Goal: Task Accomplishment & Management: Use online tool/utility

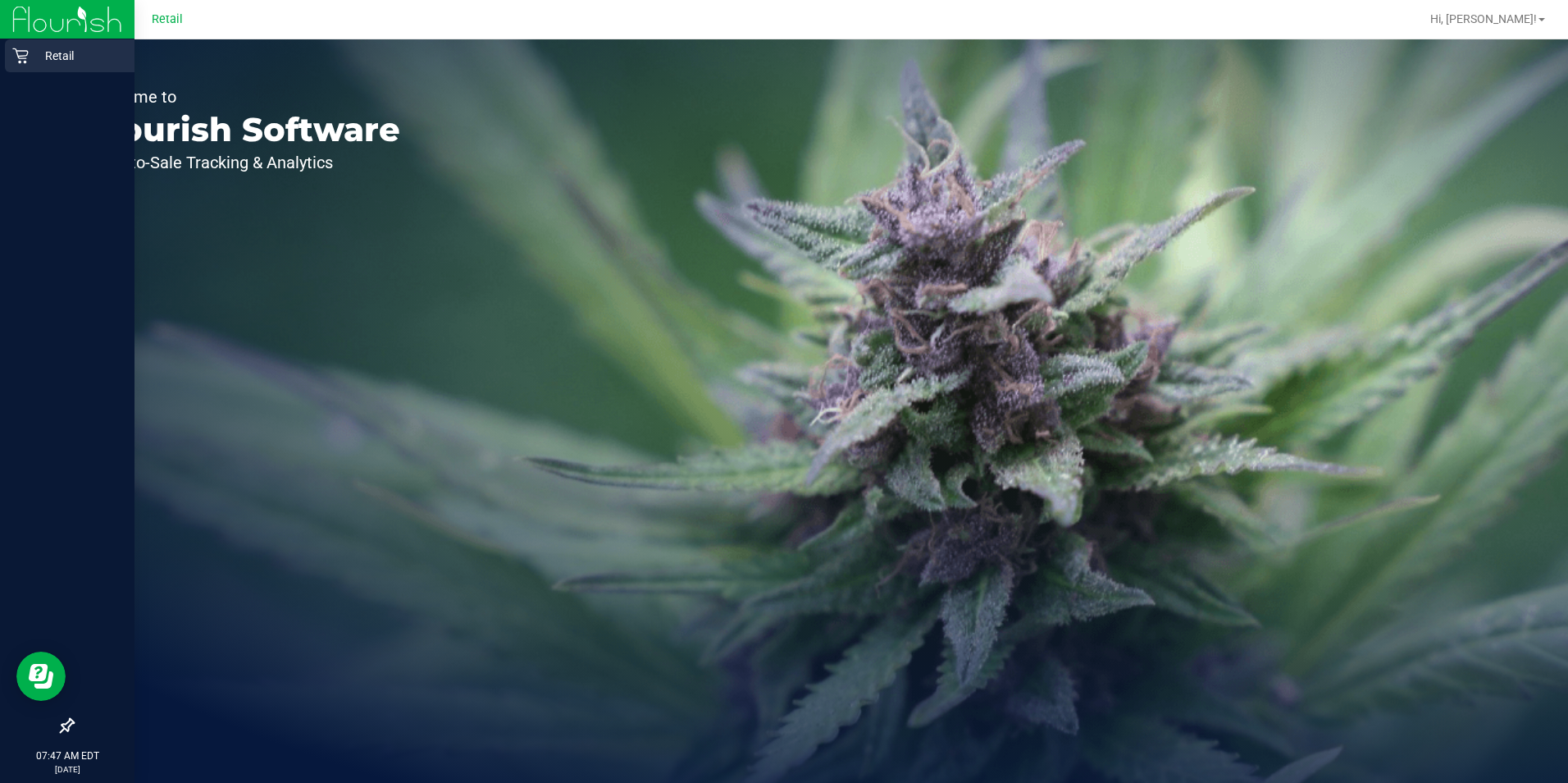
click at [54, 60] on p "Retail" at bounding box center [77, 56] width 98 height 20
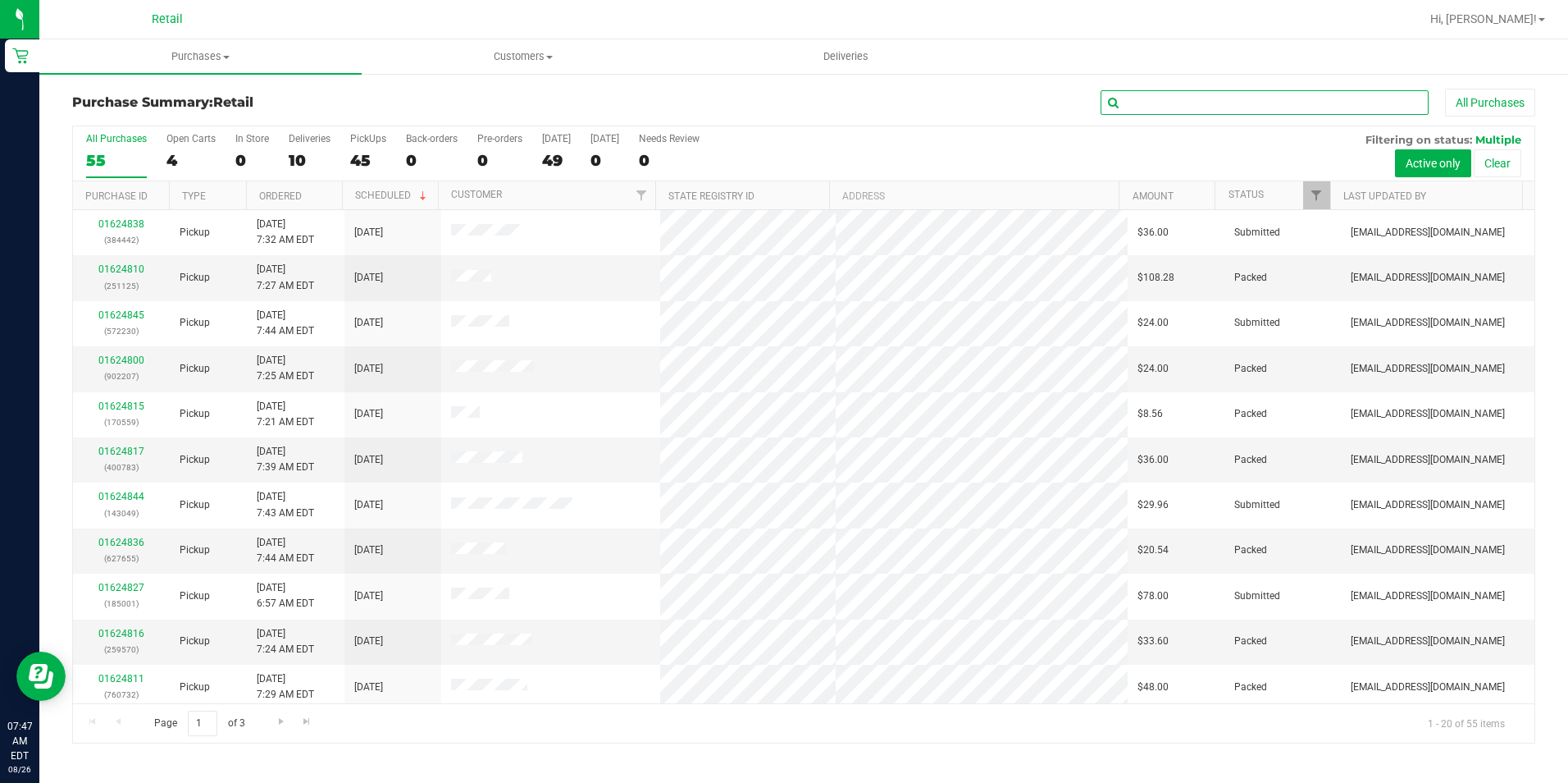
click at [1233, 108] on input "text" at bounding box center [1264, 103] width 328 height 24
type input "5001"
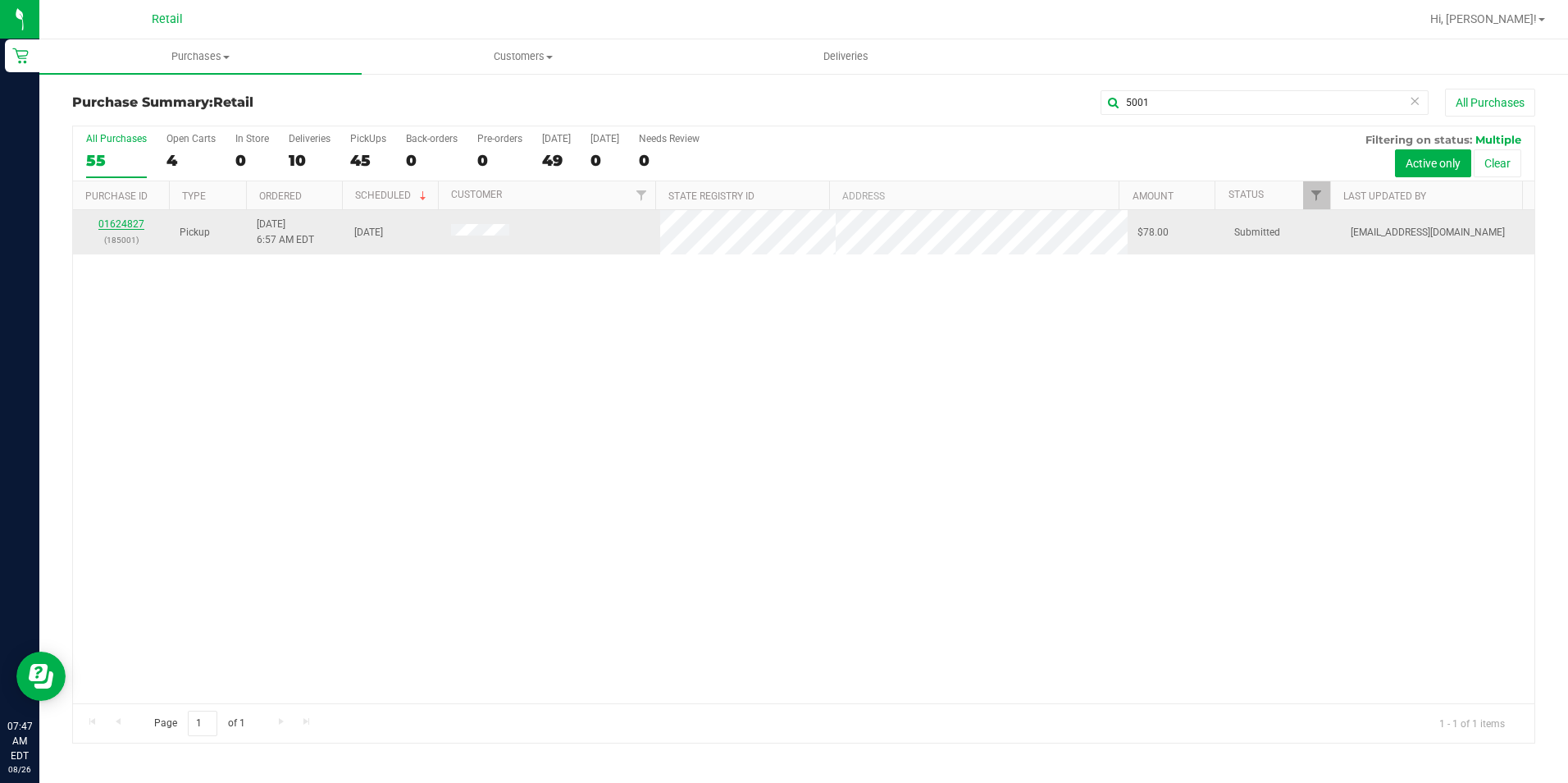
click at [137, 219] on link "01624827" at bounding box center [121, 224] width 46 height 11
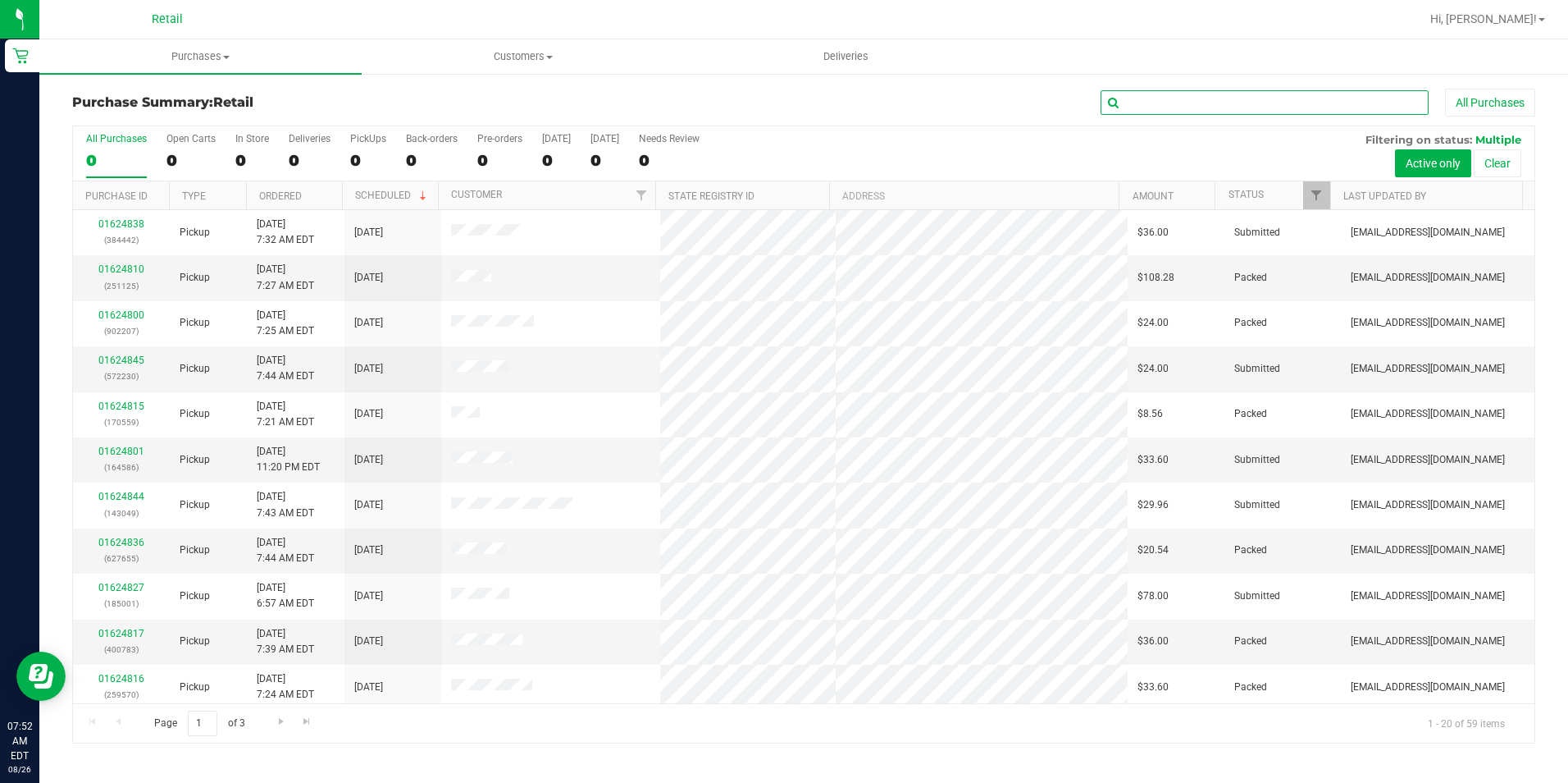
click at [1220, 109] on input "text" at bounding box center [1264, 103] width 328 height 24
type input "9992"
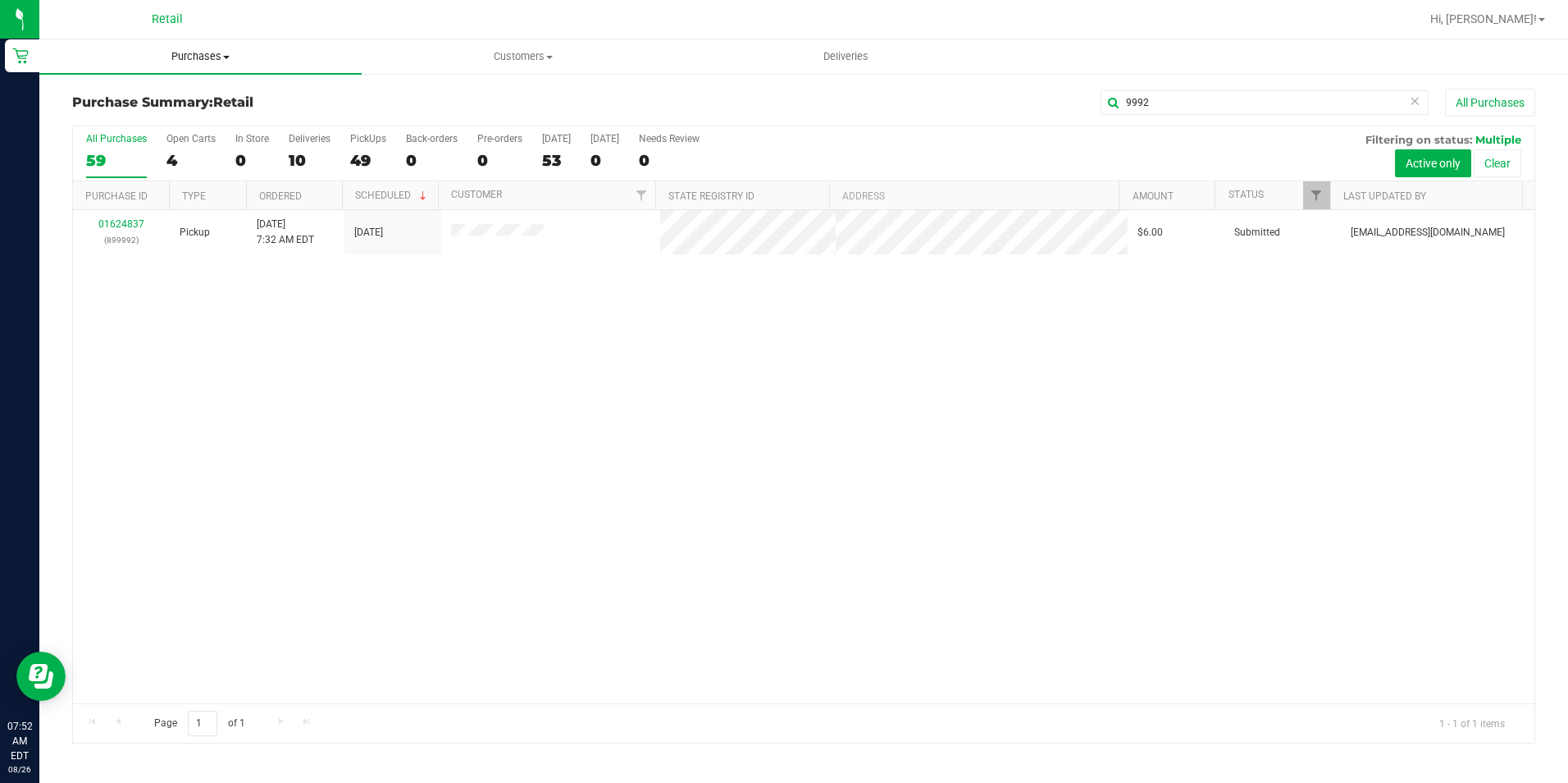
click at [221, 54] on span "Purchases" at bounding box center [201, 57] width 322 height 15
click at [179, 124] on li "Fulfillment" at bounding box center [201, 119] width 322 height 20
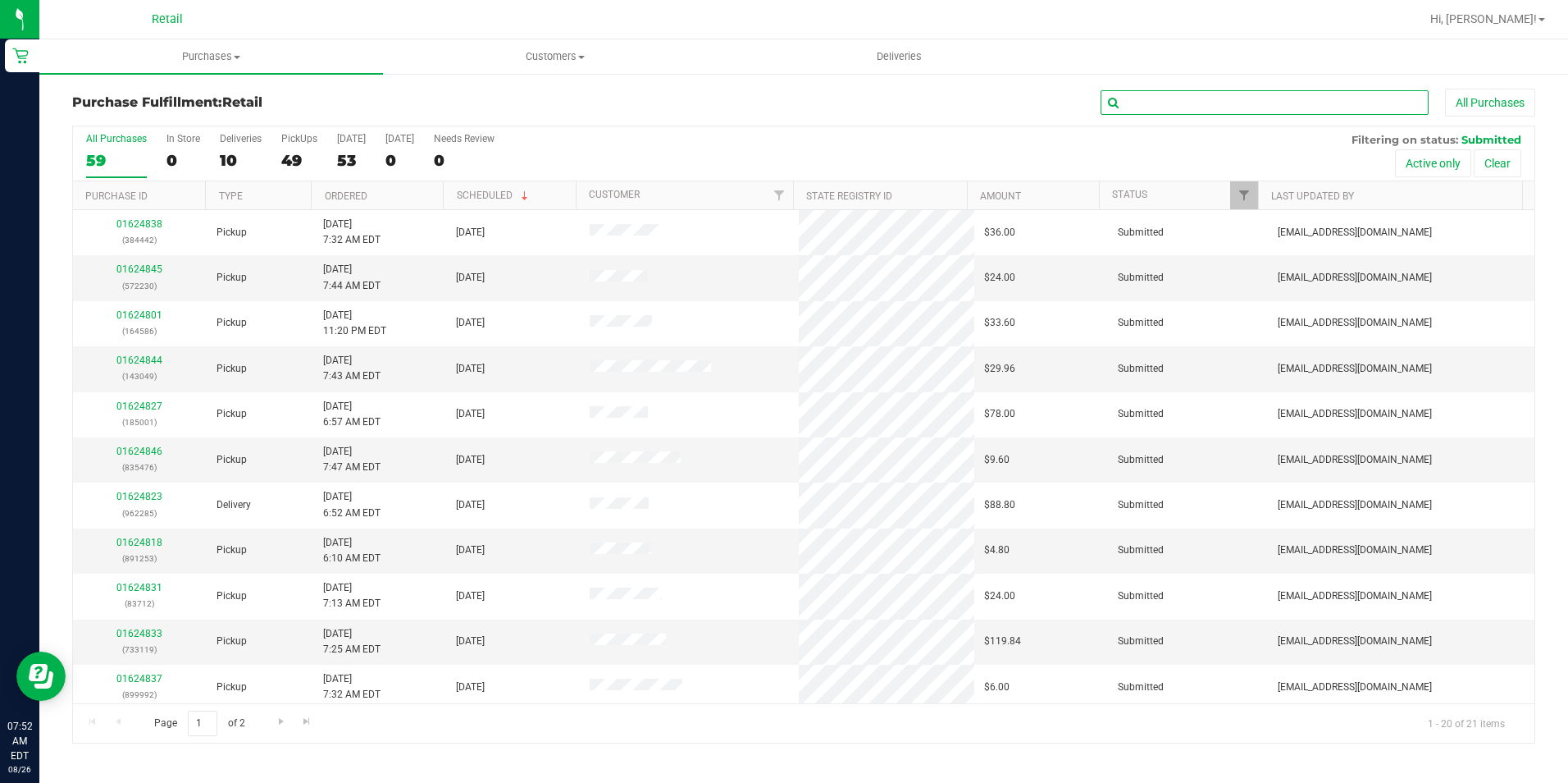
click at [1273, 111] on input "text" at bounding box center [1264, 103] width 328 height 24
type input "9992"
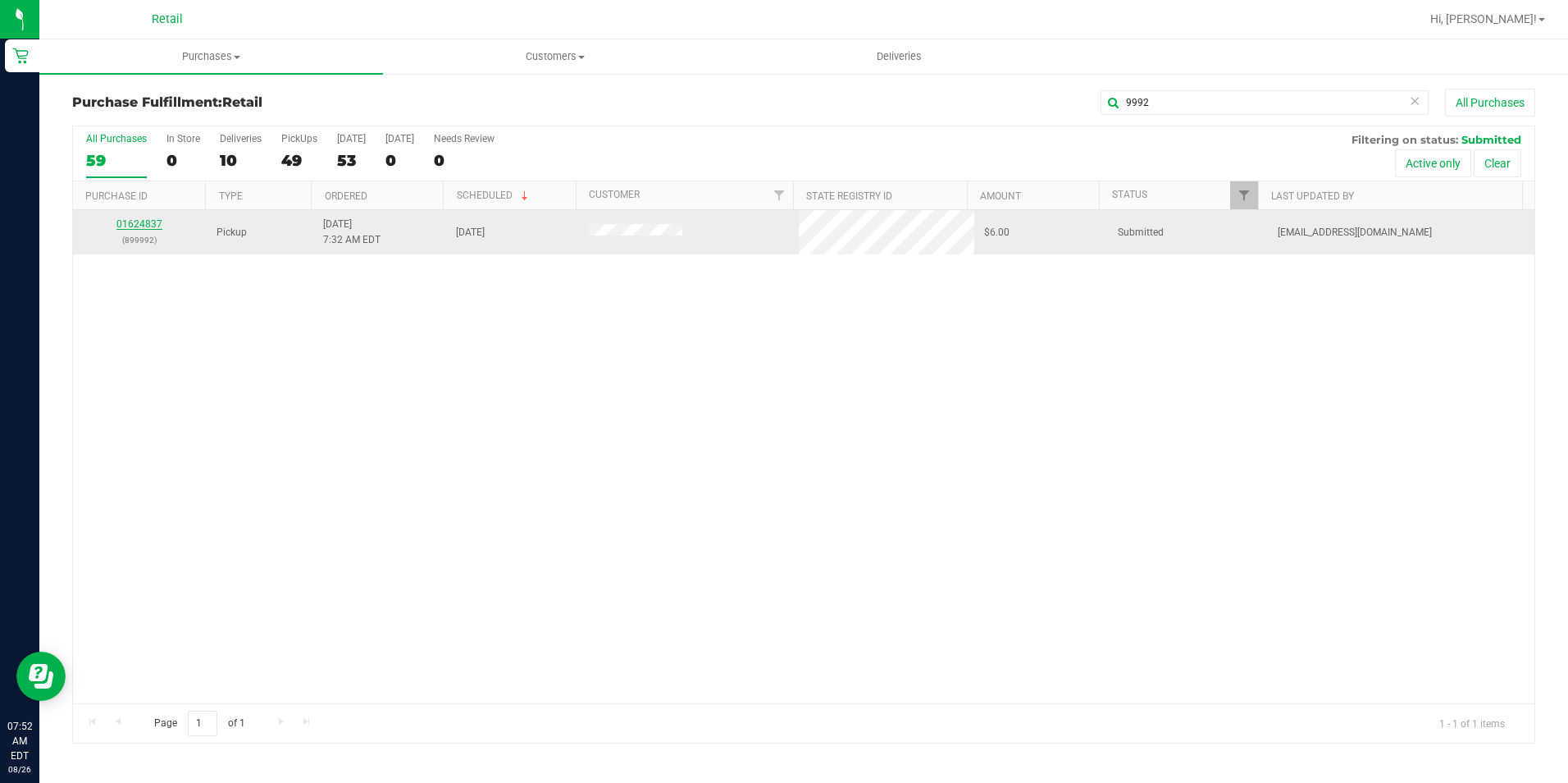
click at [137, 223] on link "01624837" at bounding box center [139, 224] width 46 height 11
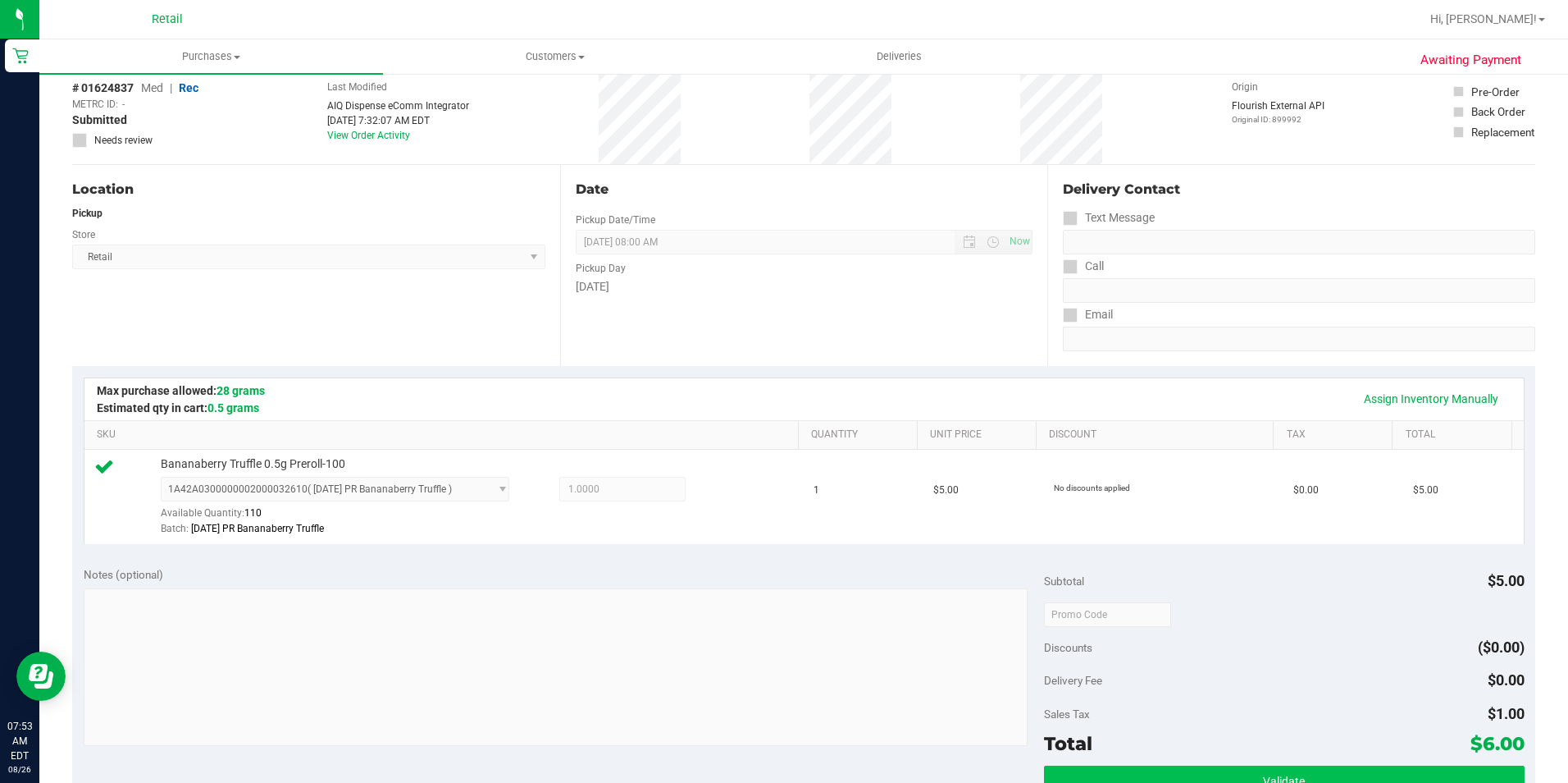
scroll to position [246, 0]
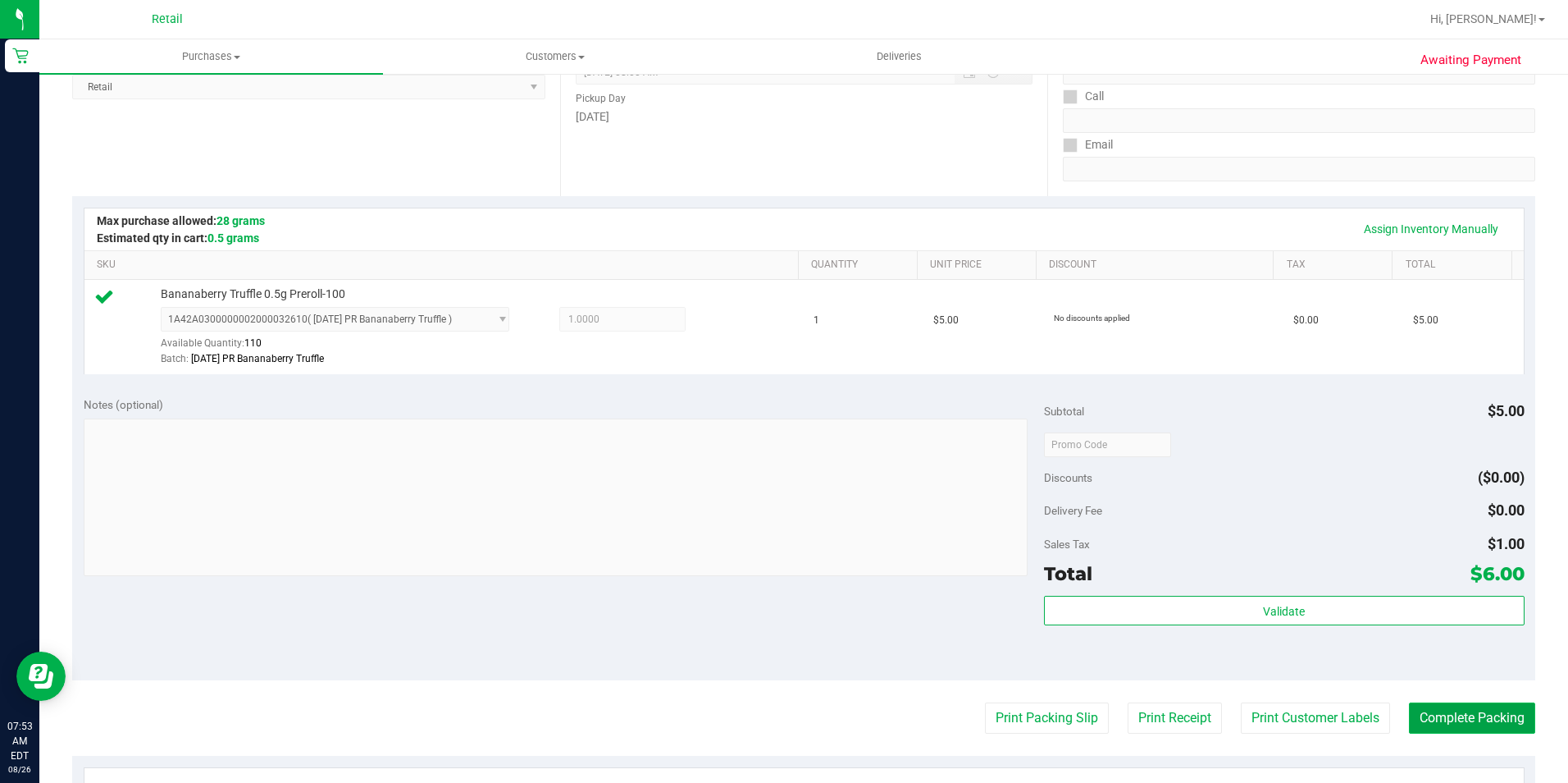
click at [1476, 732] on button "Complete Packing" at bounding box center [1472, 717] width 126 height 31
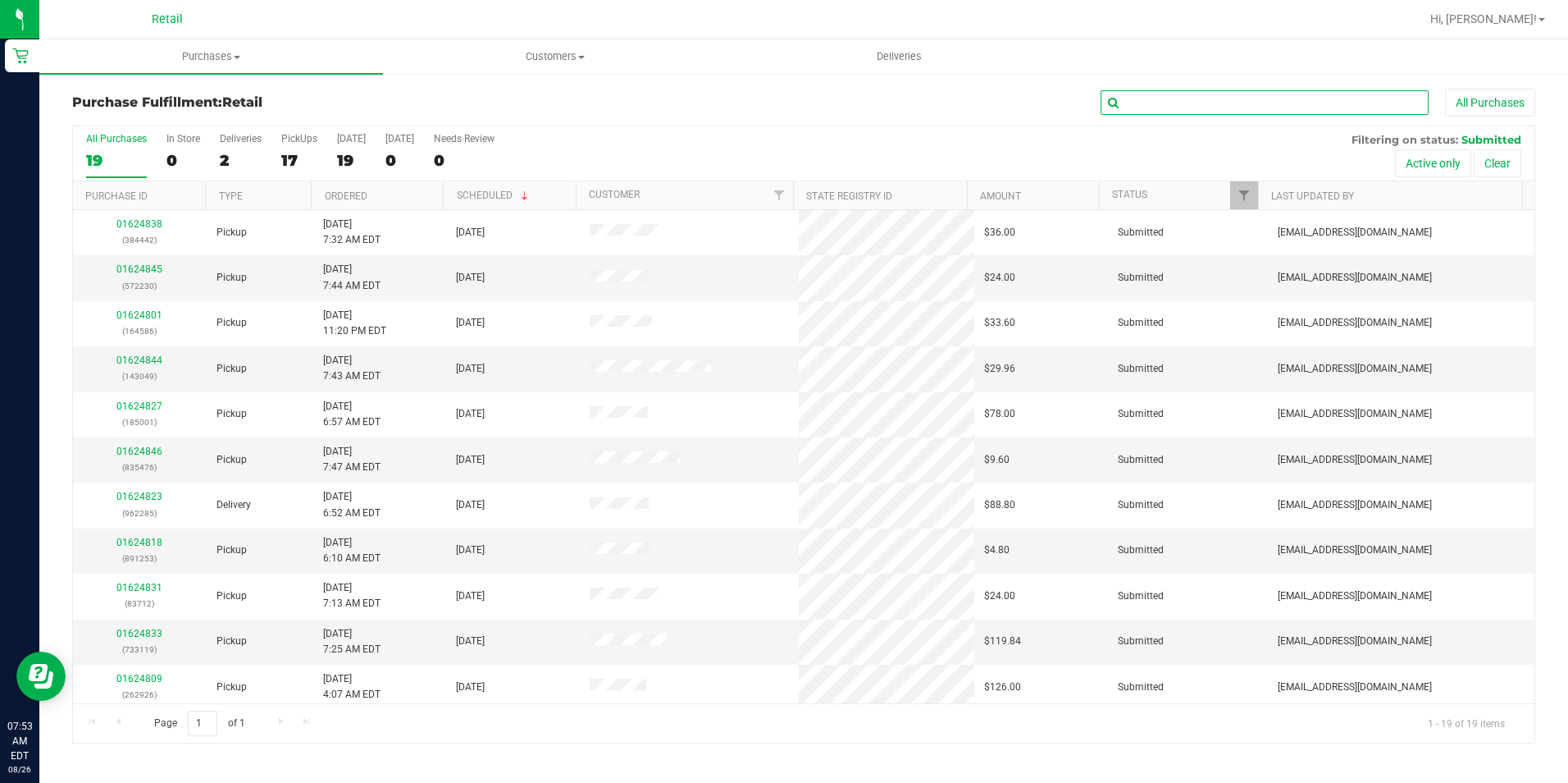
click at [1261, 93] on input "text" at bounding box center [1264, 103] width 328 height 24
type input "3712"
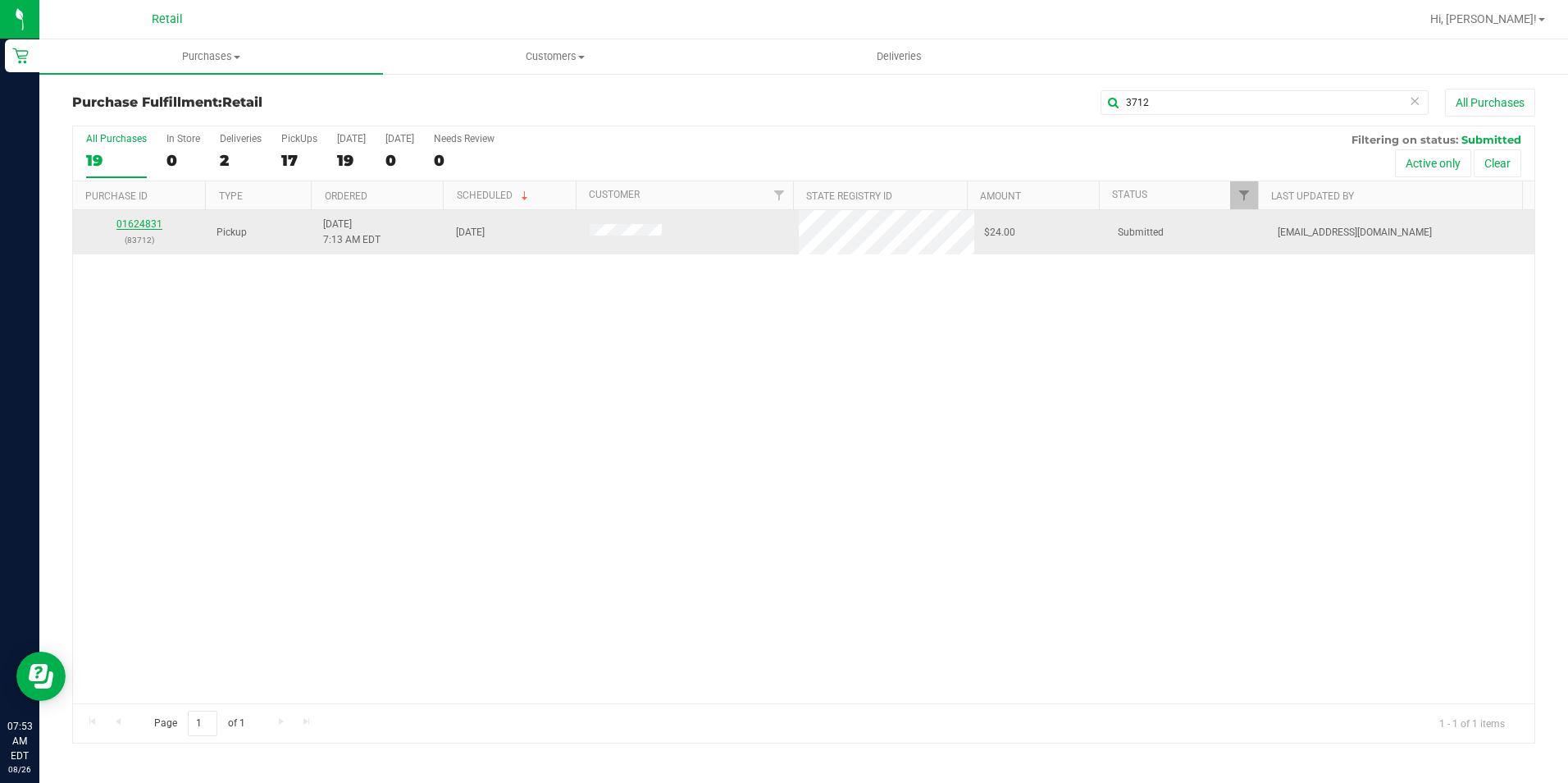
click at [145, 224] on link "01624831" at bounding box center [139, 224] width 46 height 11
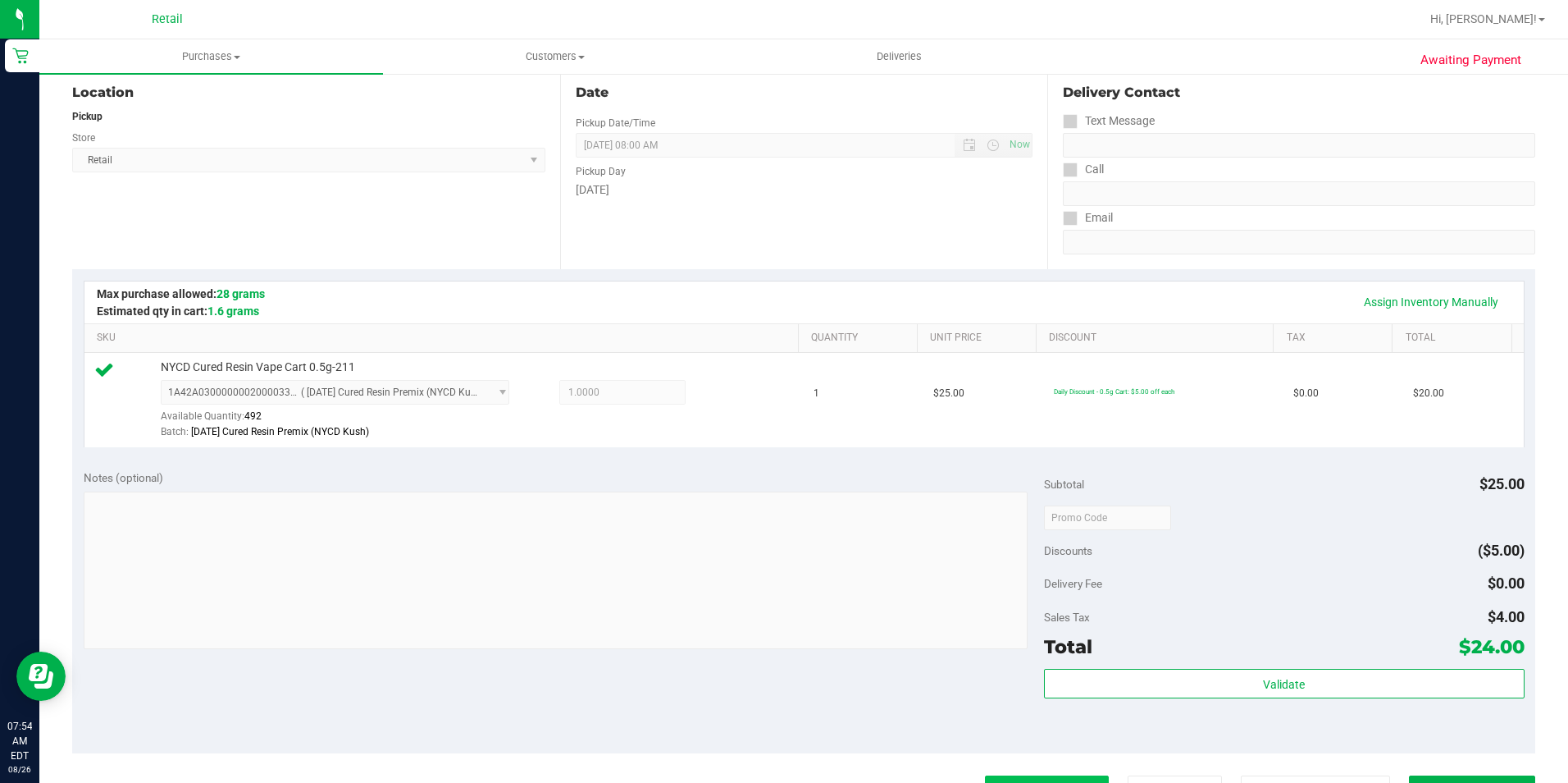
scroll to position [328, 0]
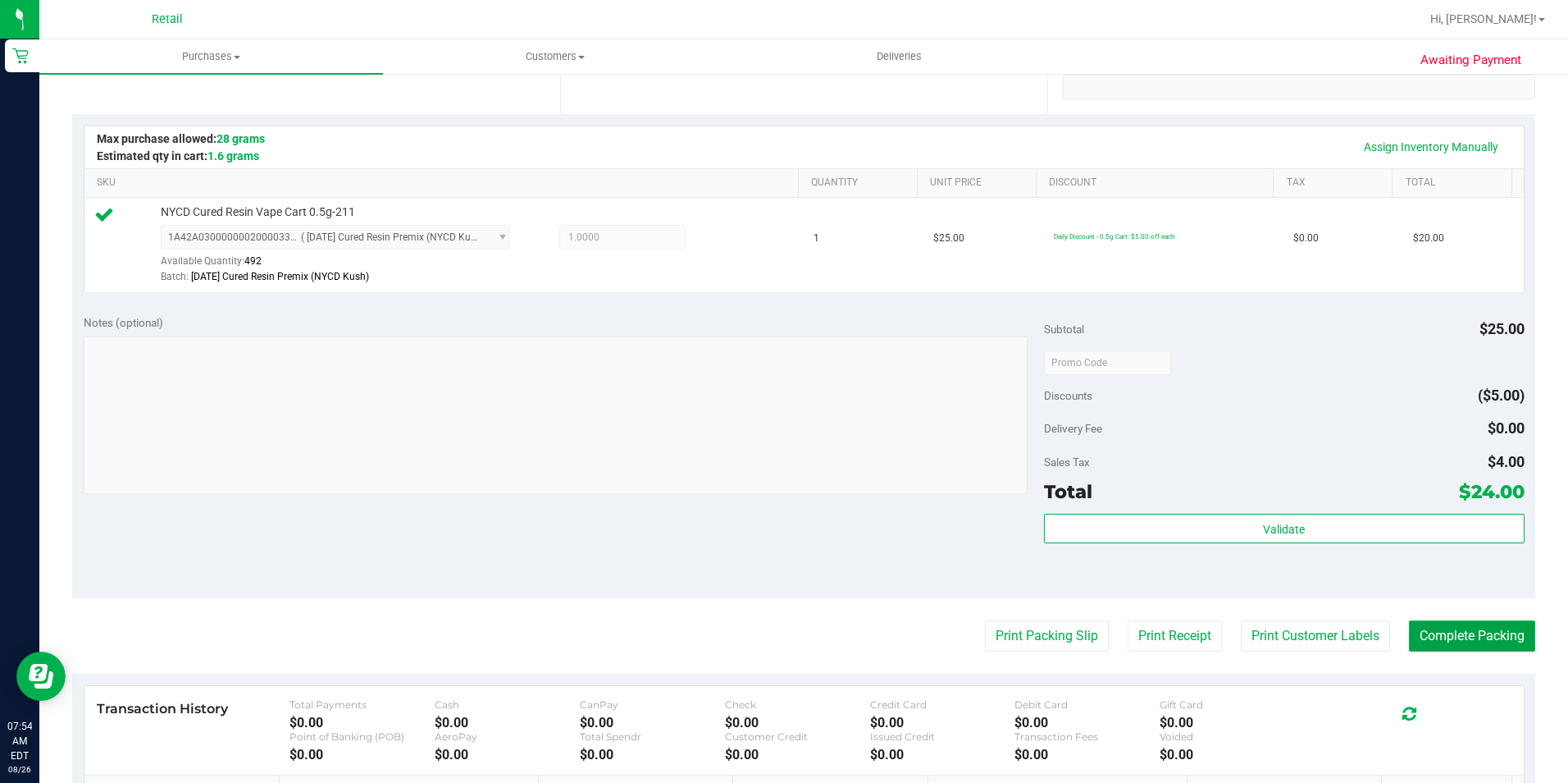
click at [1434, 632] on button "Complete Packing" at bounding box center [1472, 635] width 126 height 31
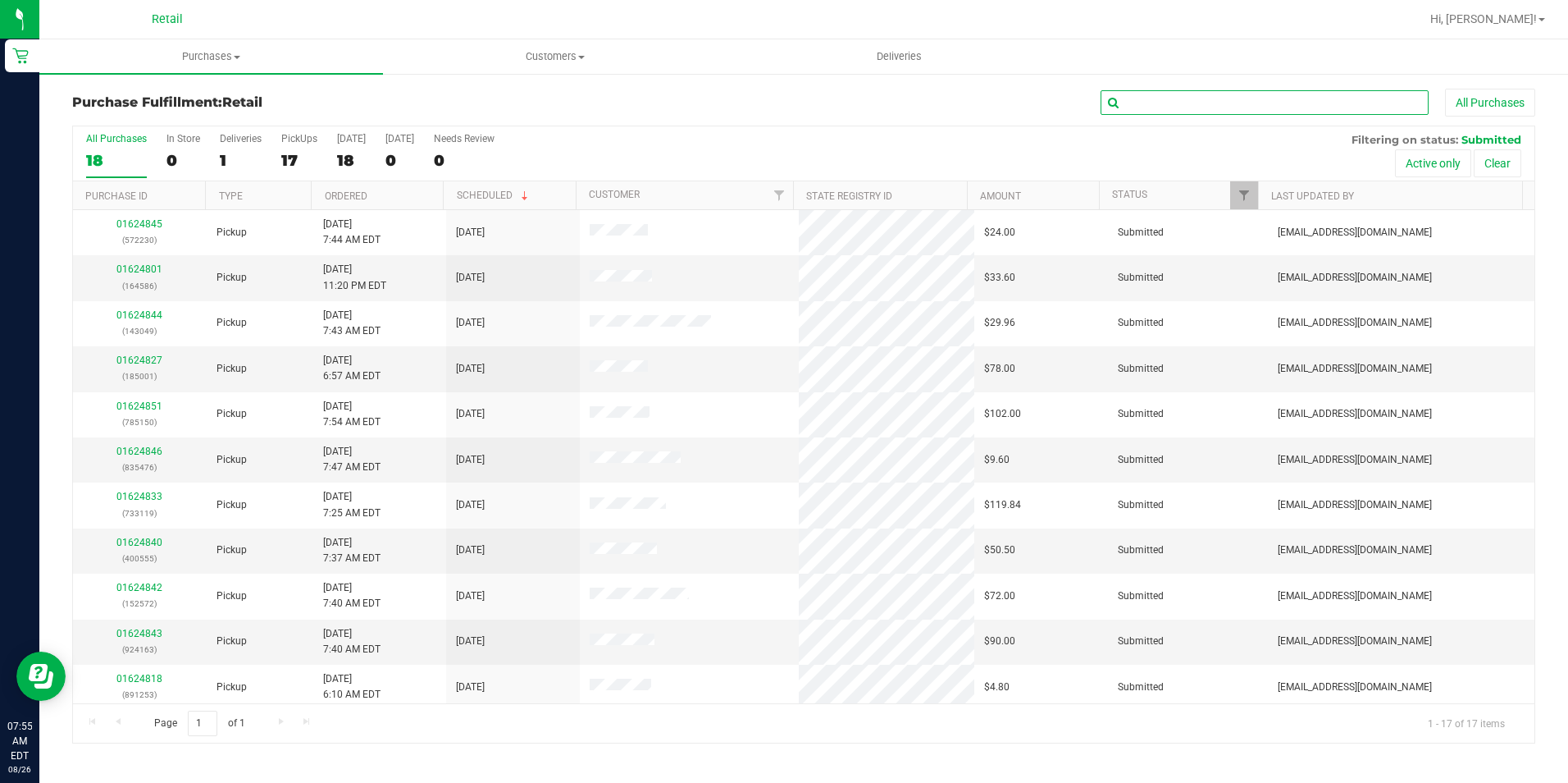
click at [1198, 105] on input "text" at bounding box center [1264, 103] width 328 height 24
type input "0555"
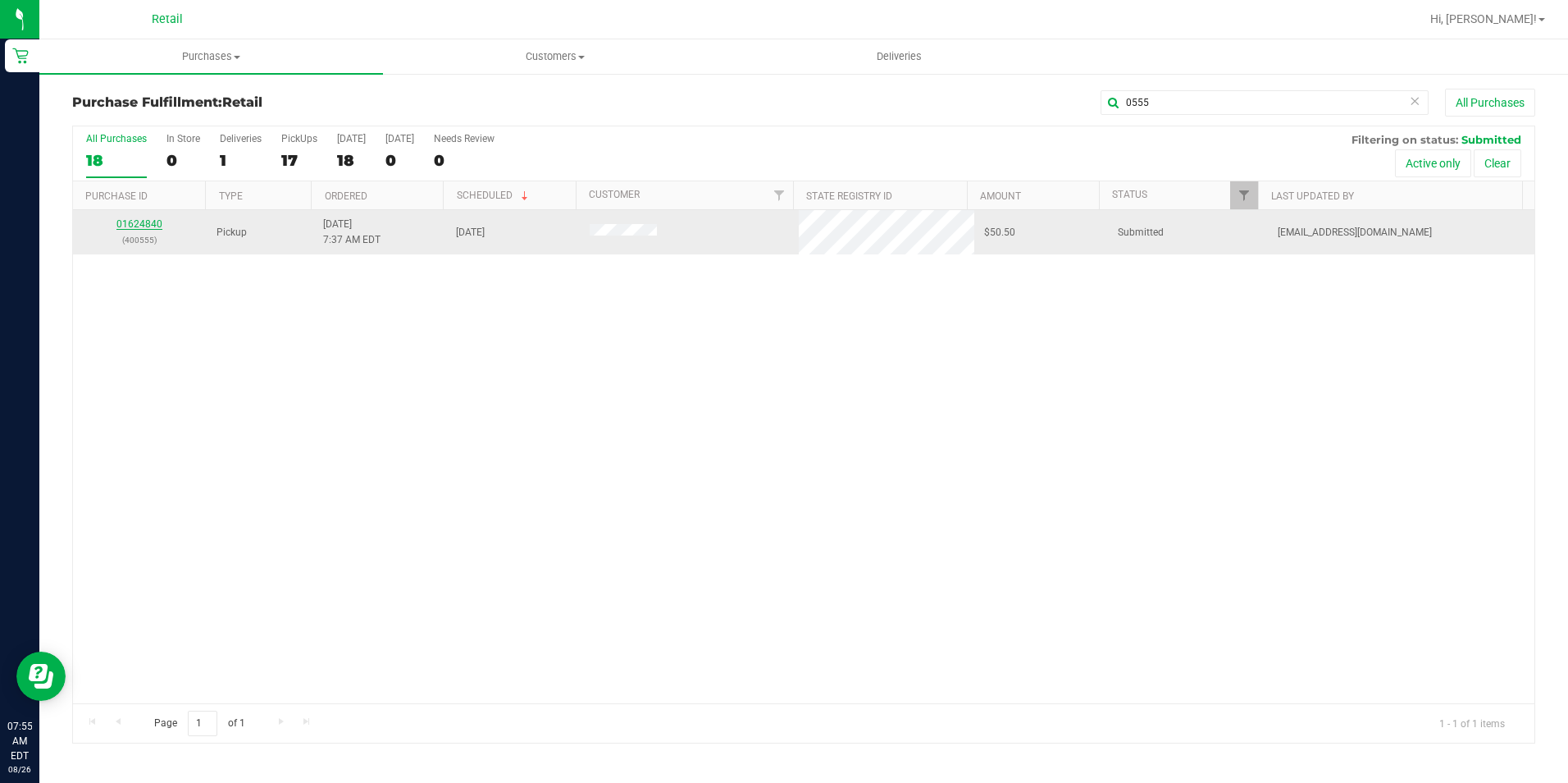
click at [154, 225] on link "01624840" at bounding box center [139, 224] width 46 height 11
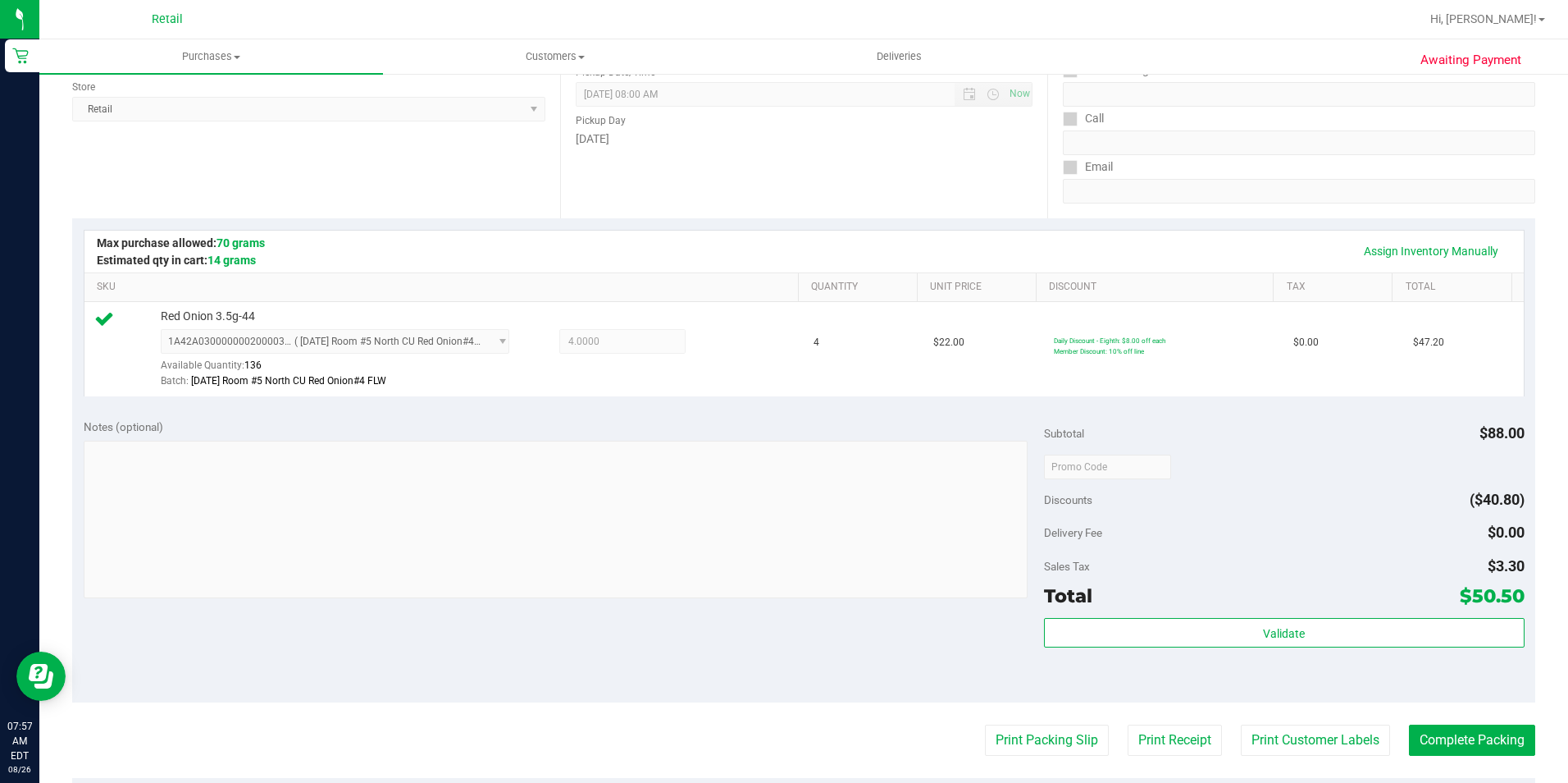
scroll to position [492, 0]
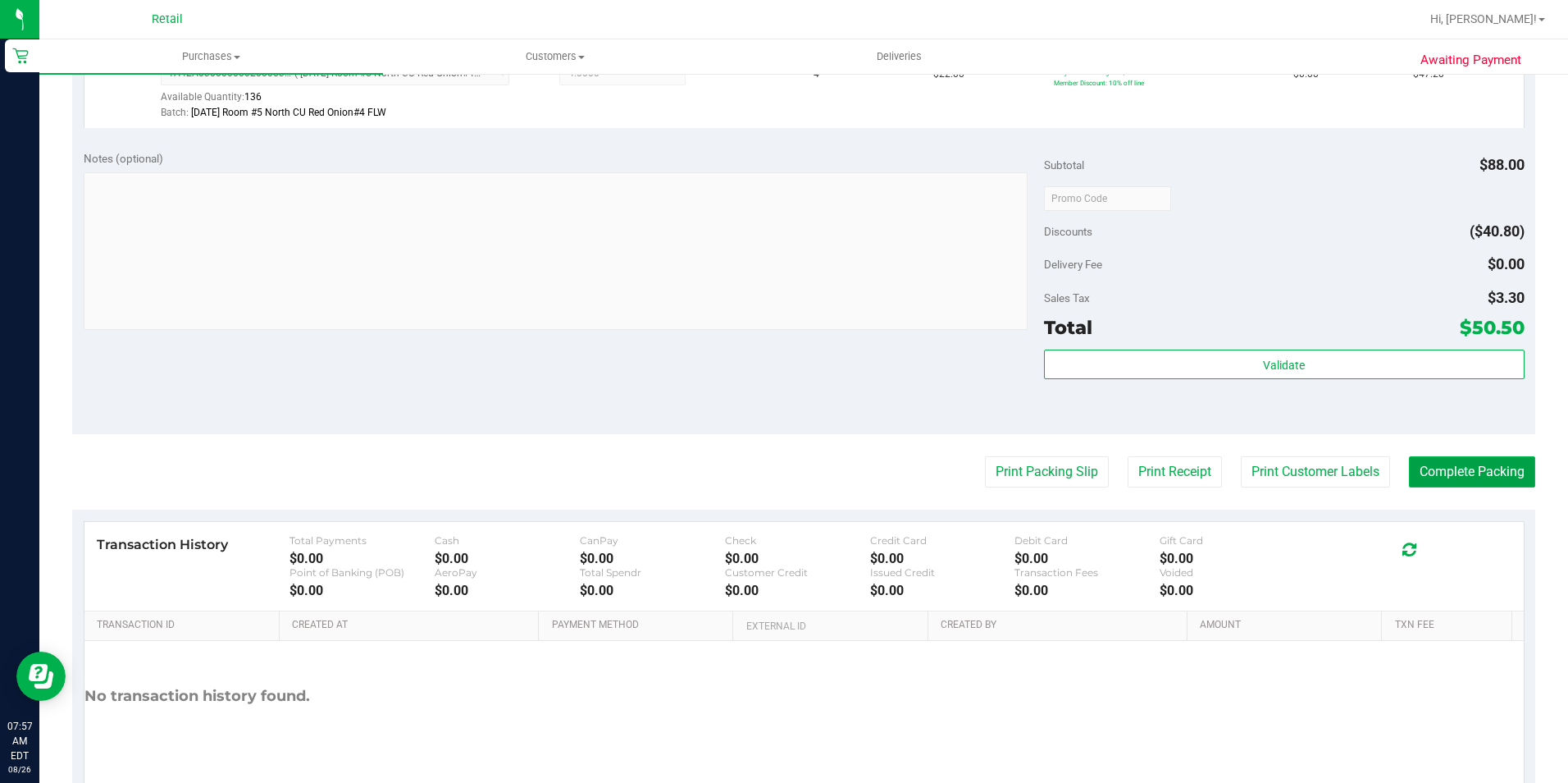
click at [1442, 482] on button "Complete Packing" at bounding box center [1472, 471] width 126 height 31
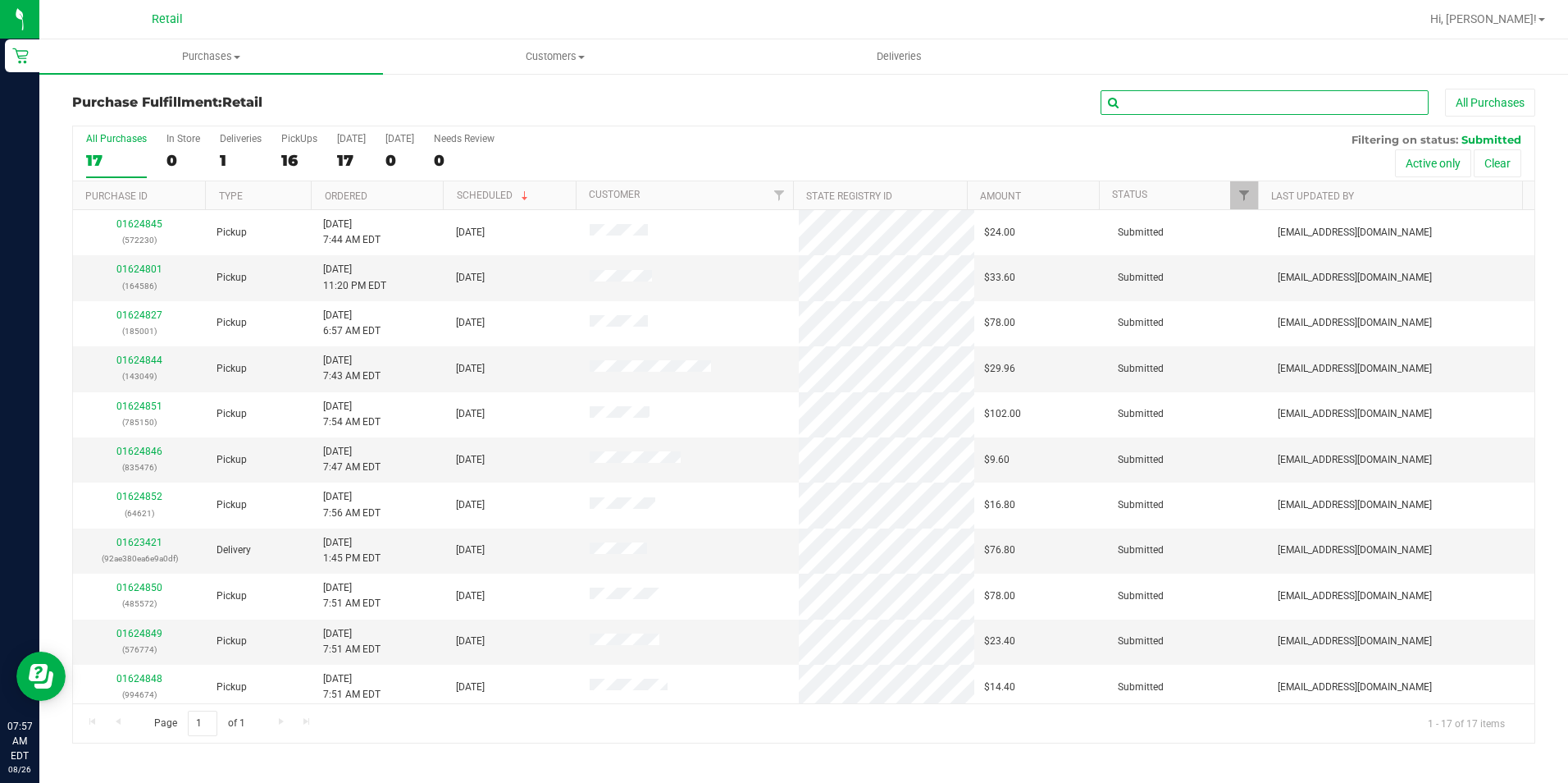
click at [1143, 108] on input "text" at bounding box center [1264, 103] width 328 height 24
type input "2230"
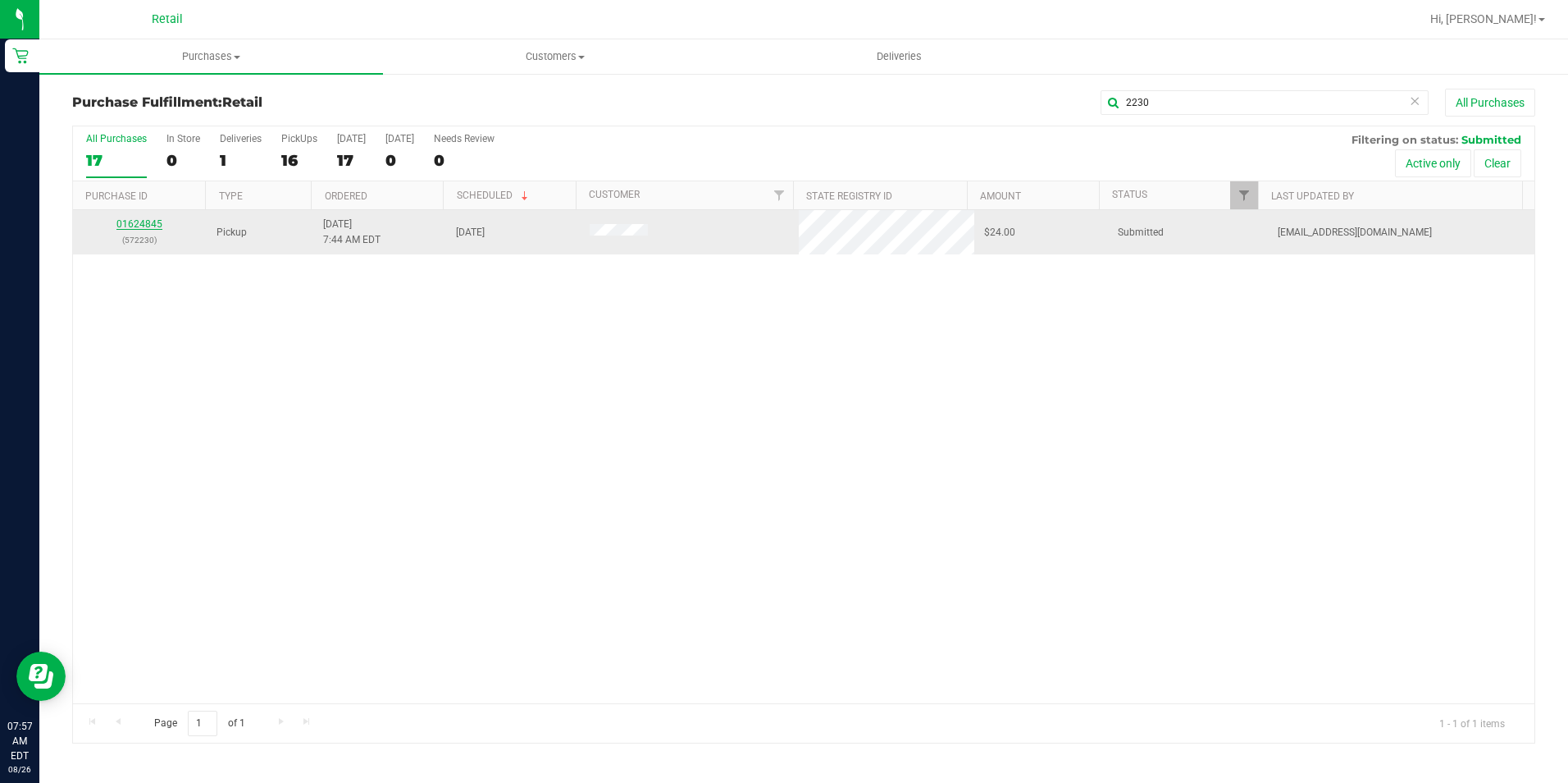
click at [149, 222] on link "01624845" at bounding box center [139, 224] width 46 height 11
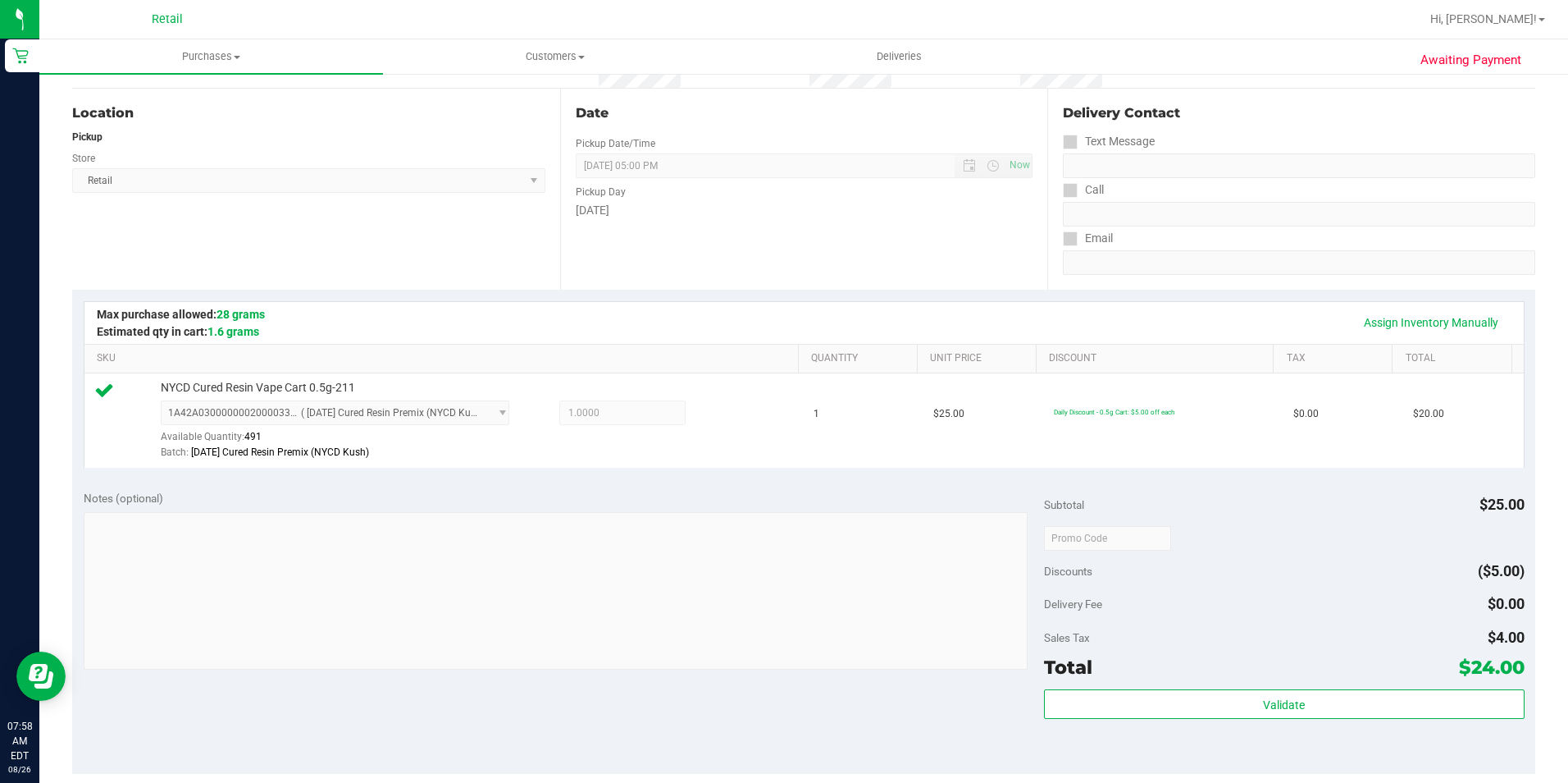
scroll to position [246, 0]
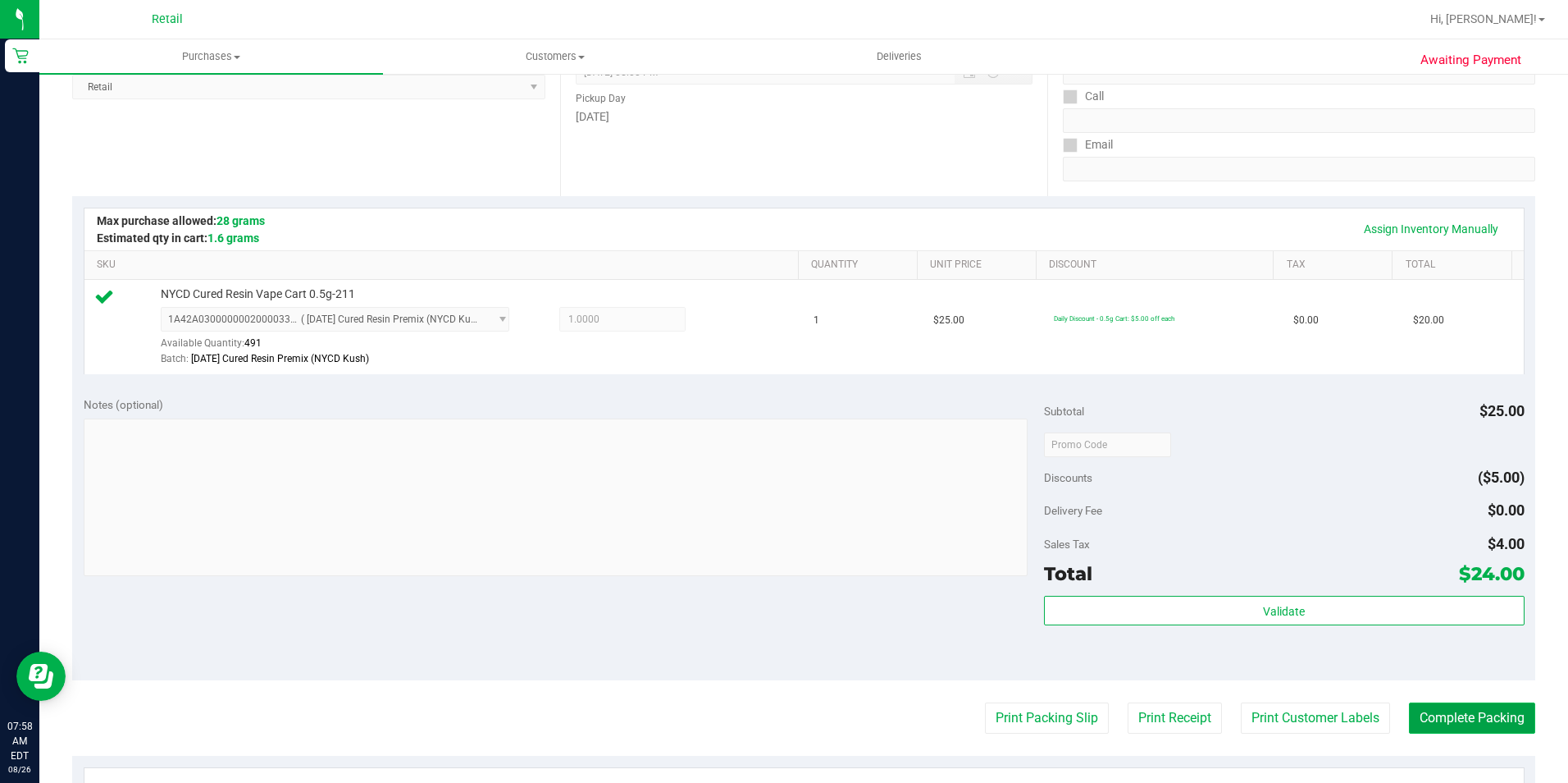
click at [1505, 703] on button "Complete Packing" at bounding box center [1472, 717] width 126 height 31
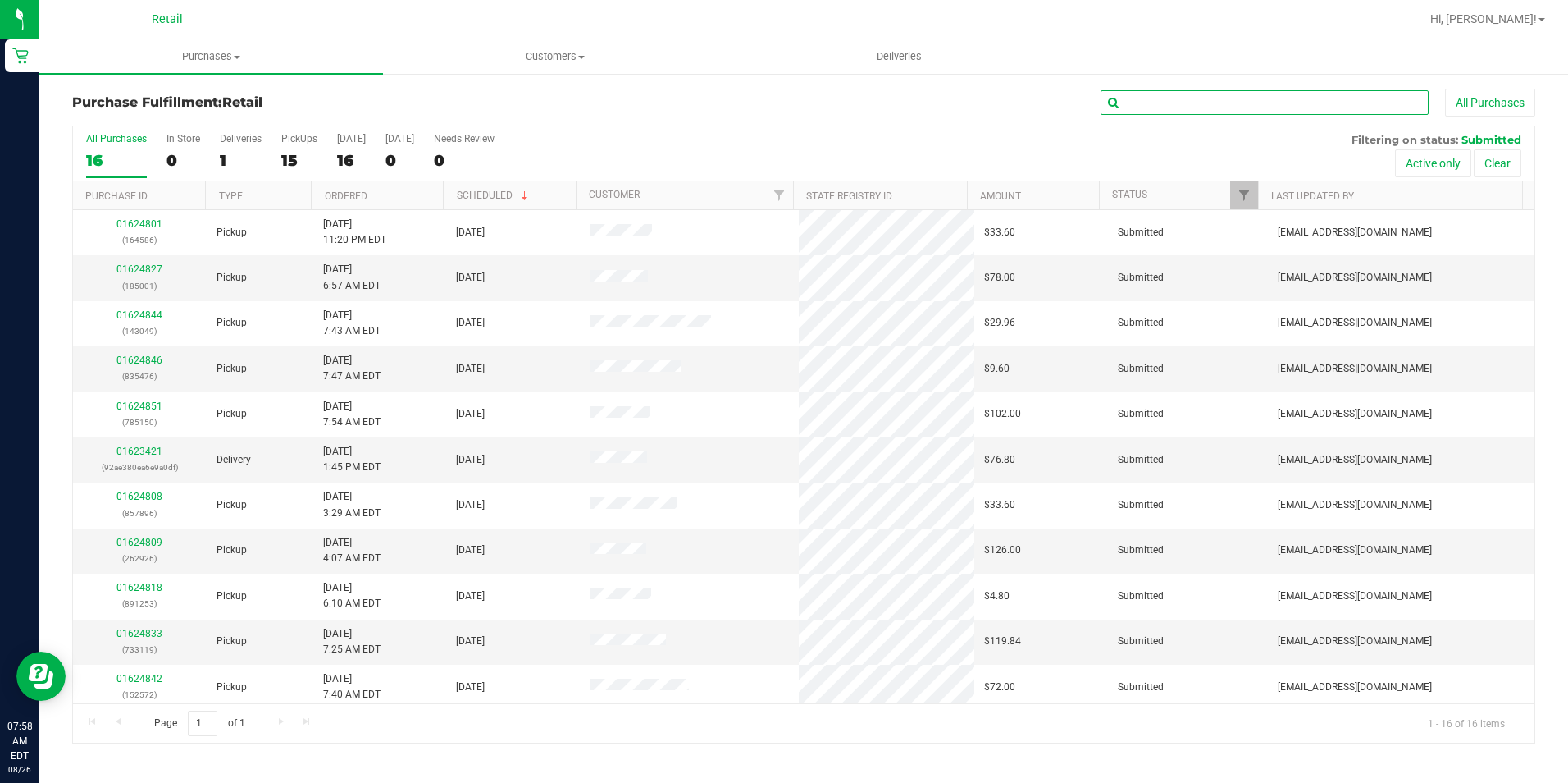
click at [1257, 99] on input "text" at bounding box center [1264, 103] width 328 height 24
type input "2572"
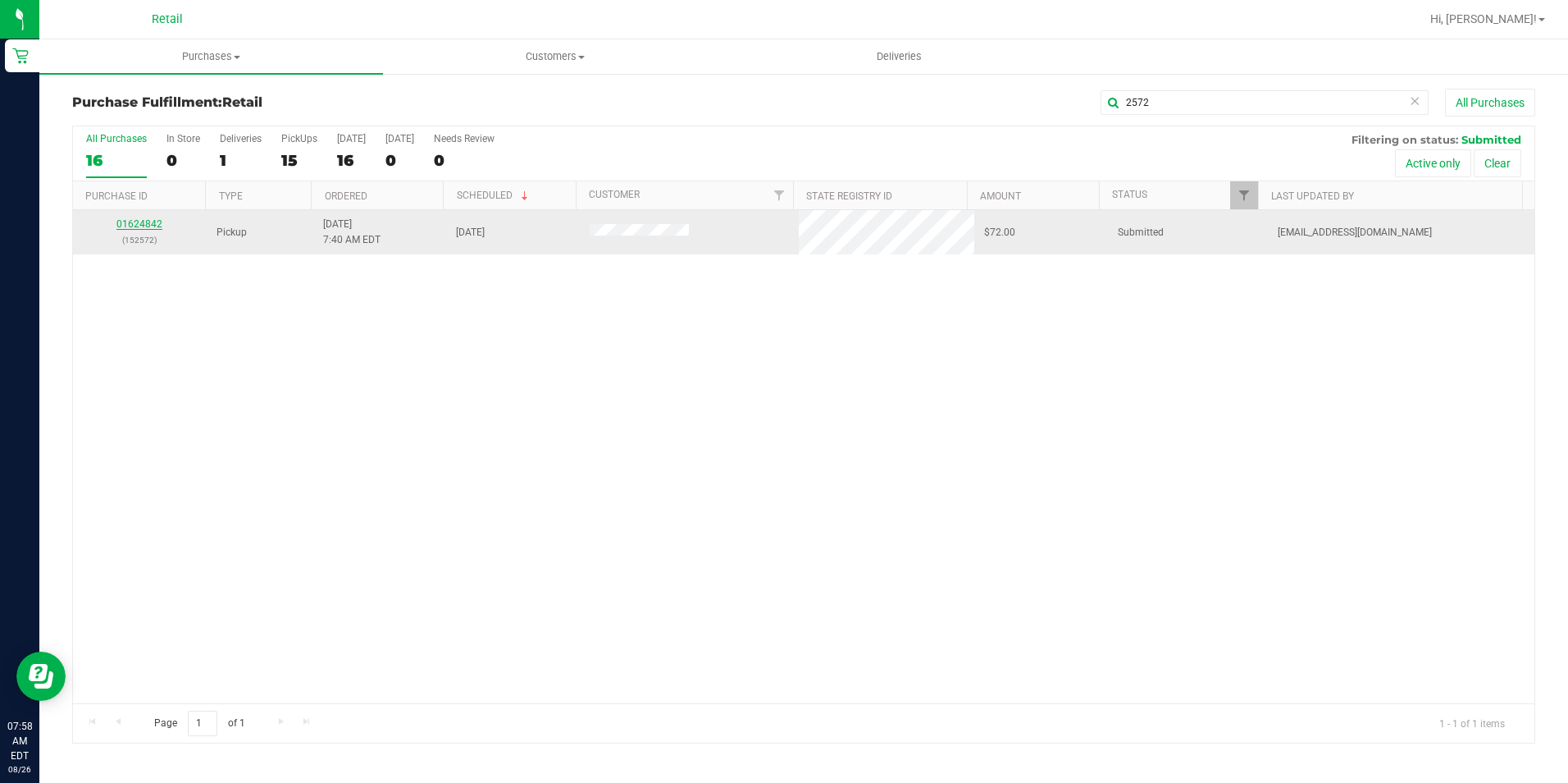
click at [151, 223] on link "01624842" at bounding box center [139, 224] width 46 height 11
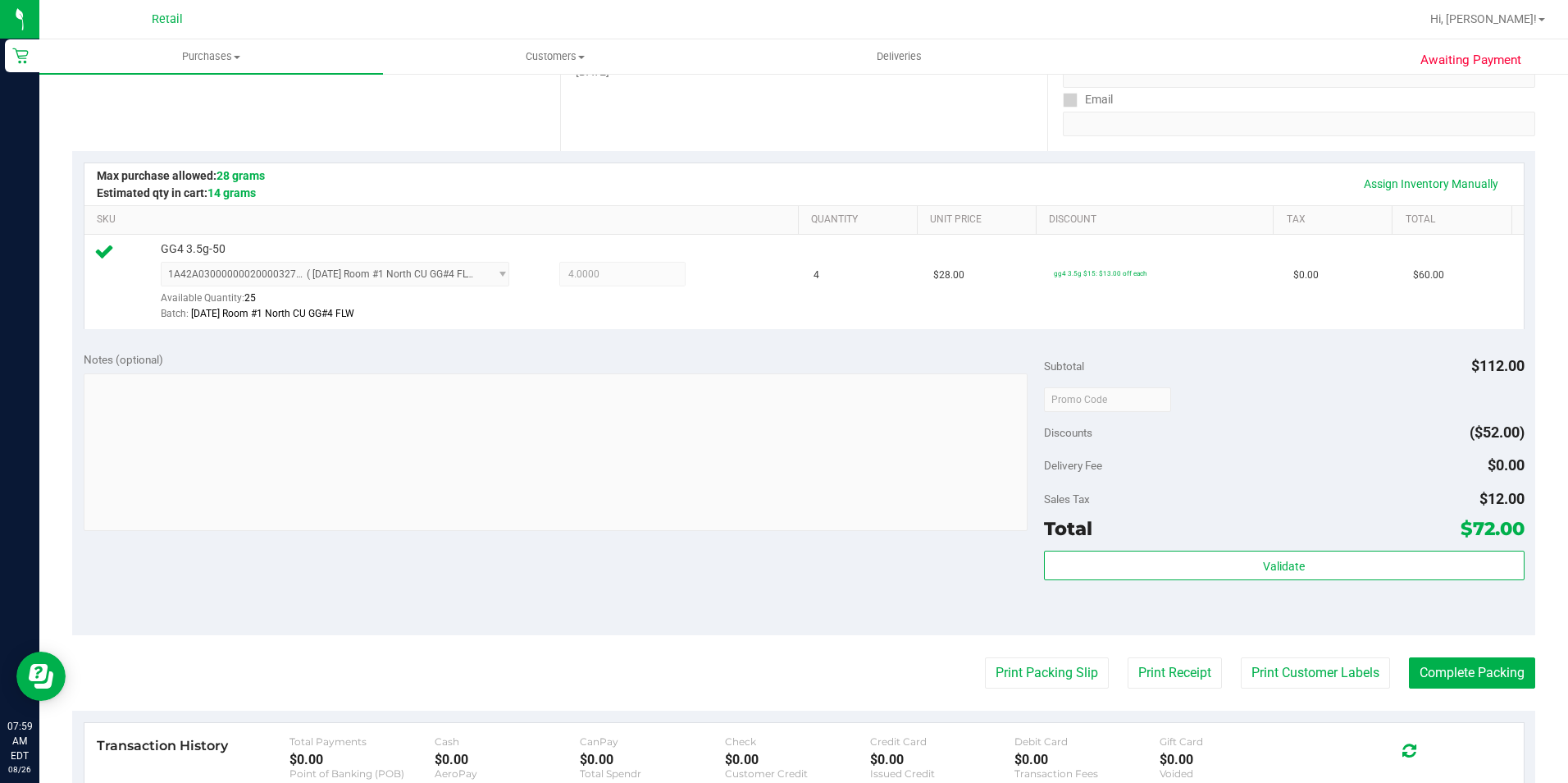
scroll to position [410, 0]
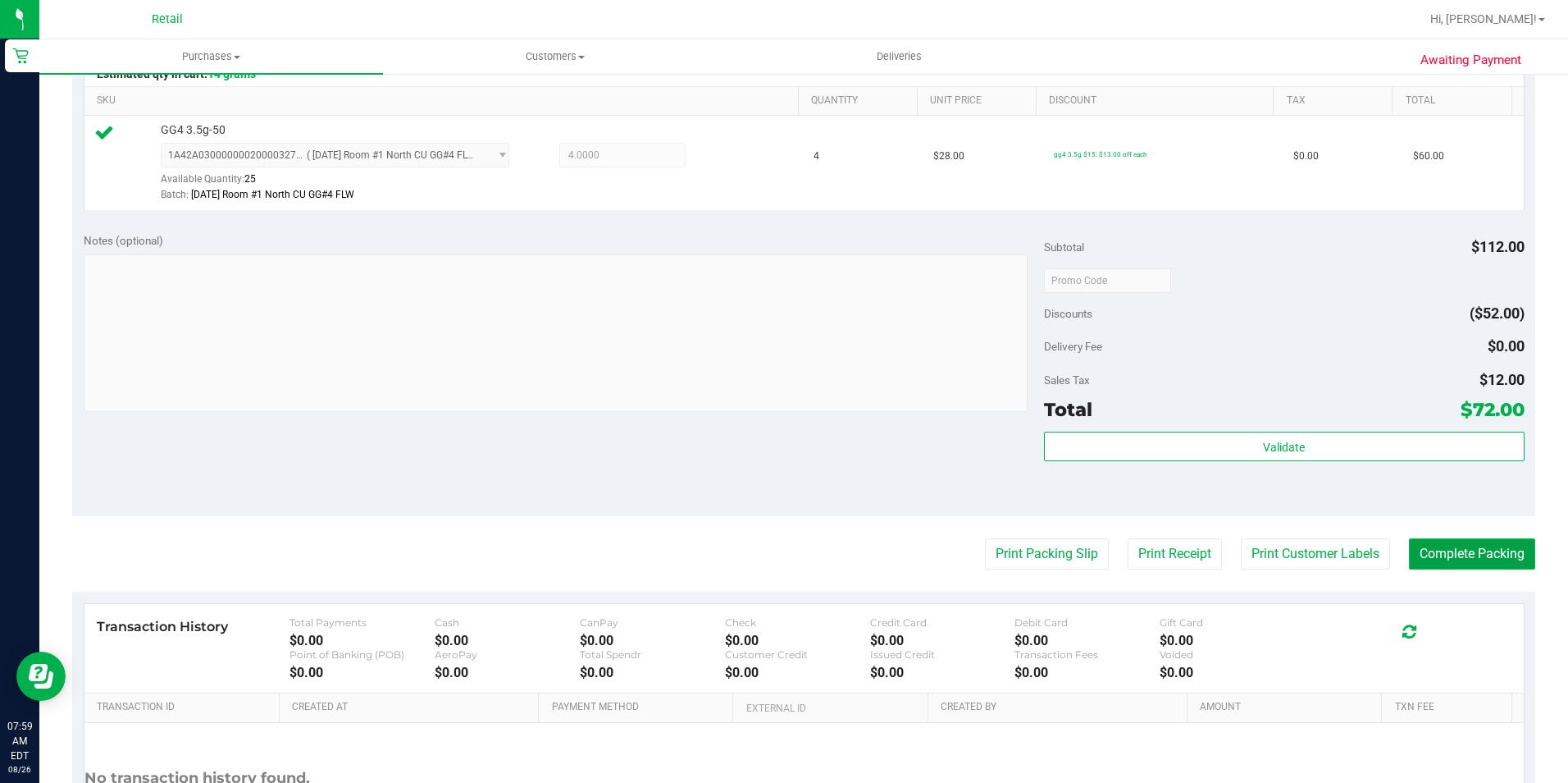
click at [1439, 559] on button "Complete Packing" at bounding box center [1472, 553] width 126 height 31
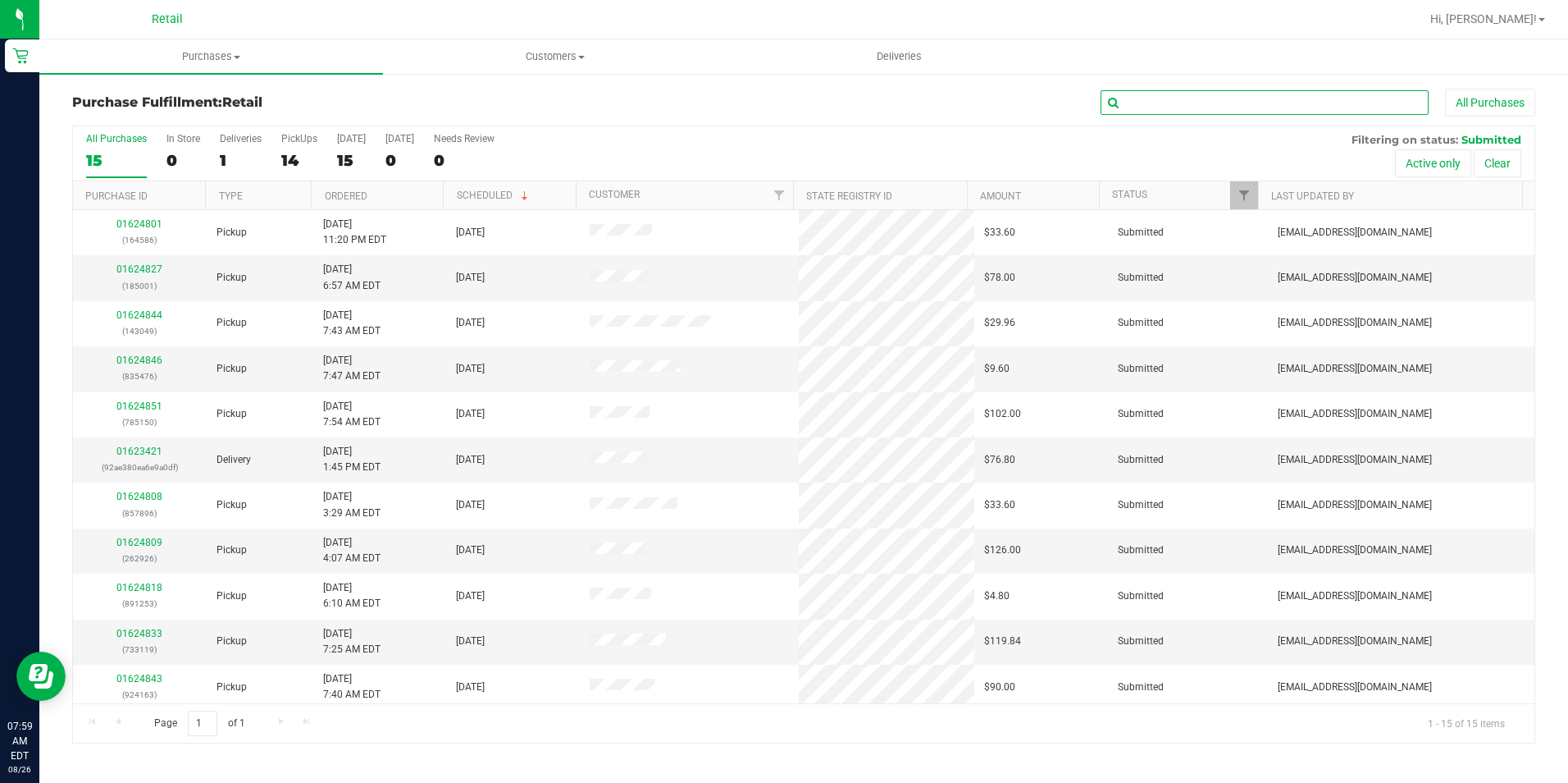
click at [1201, 108] on input "text" at bounding box center [1264, 103] width 328 height 24
type input "3049"
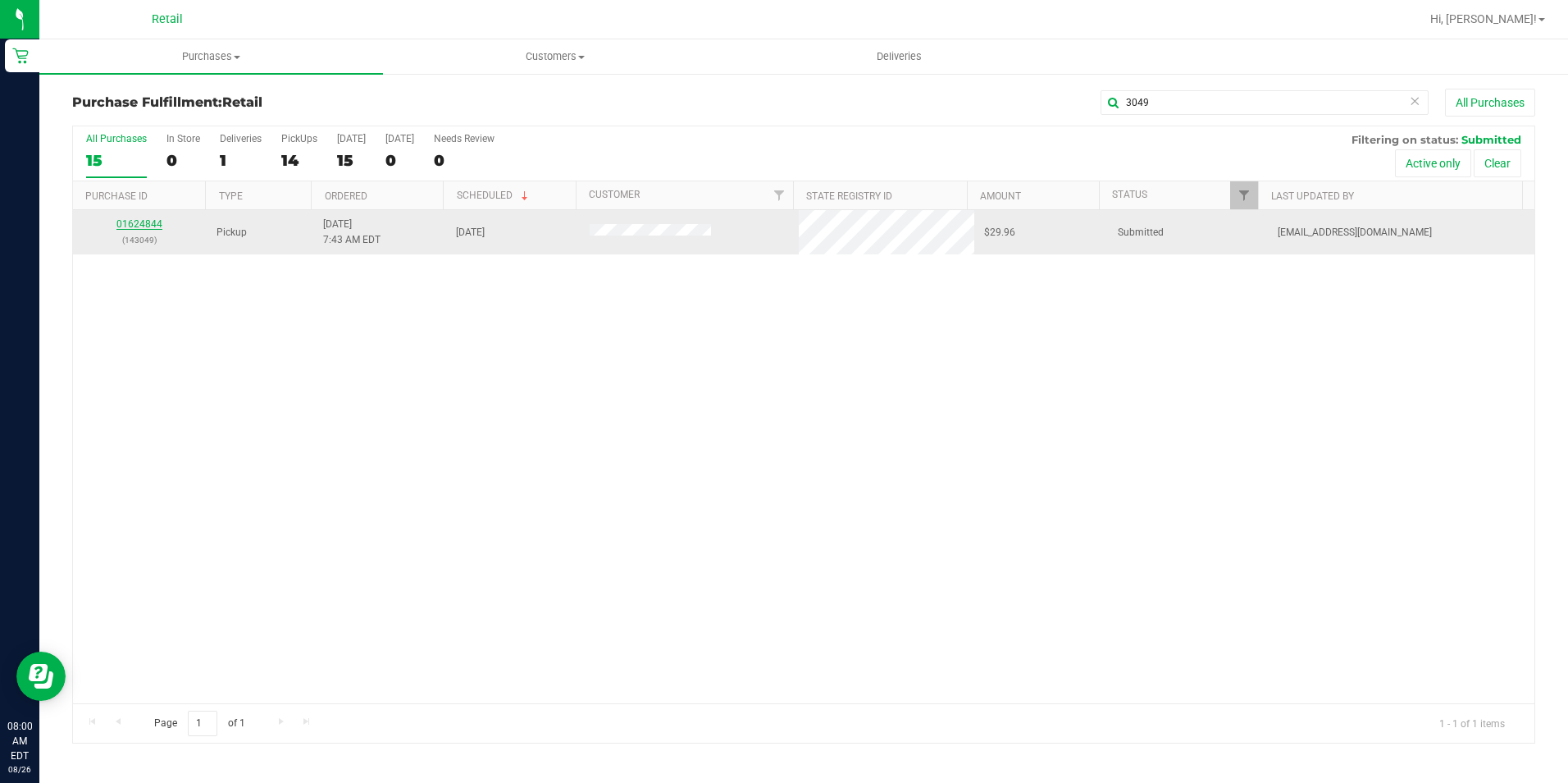
click at [129, 229] on link "01624844" at bounding box center [139, 224] width 46 height 11
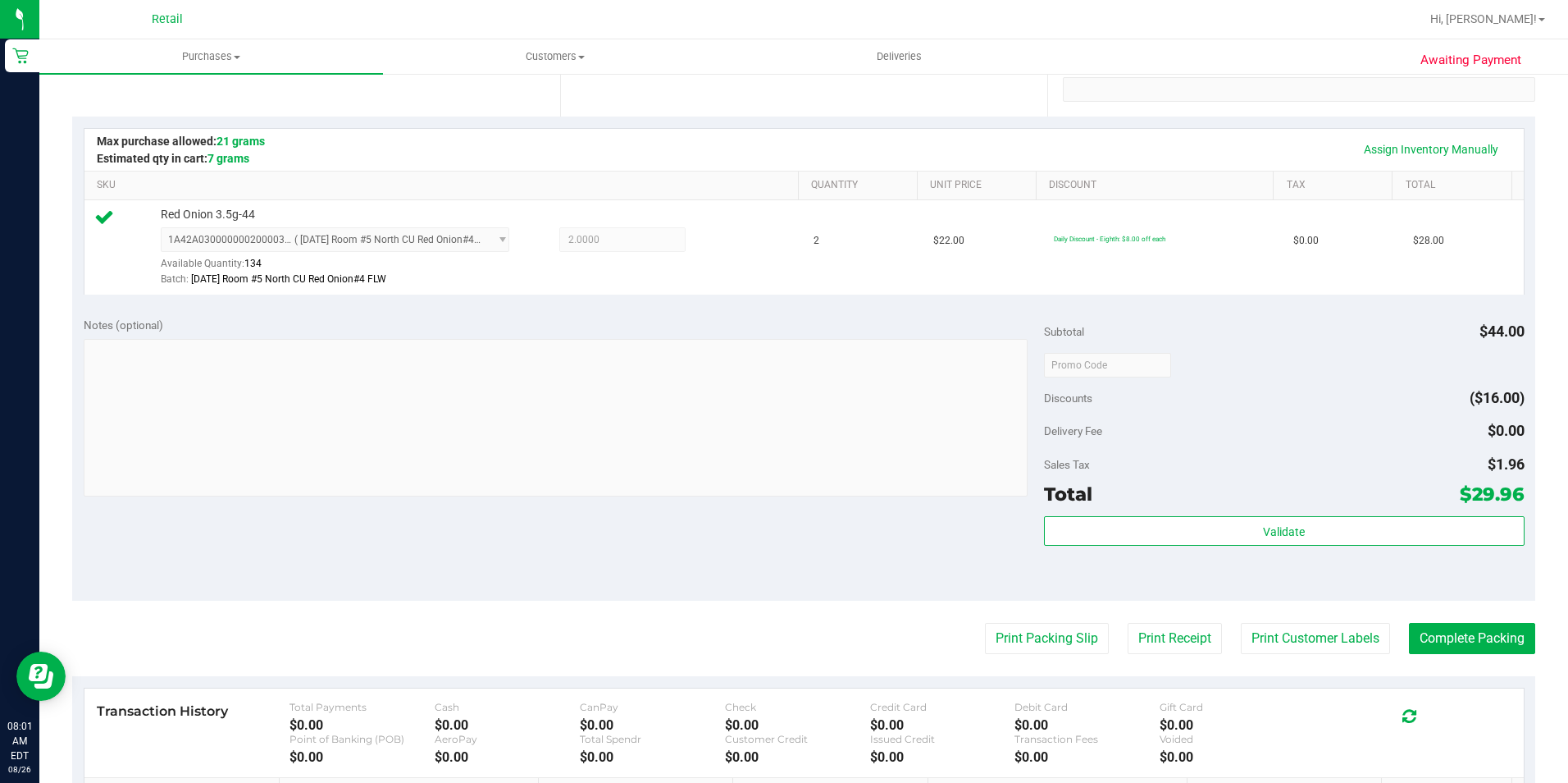
scroll to position [492, 0]
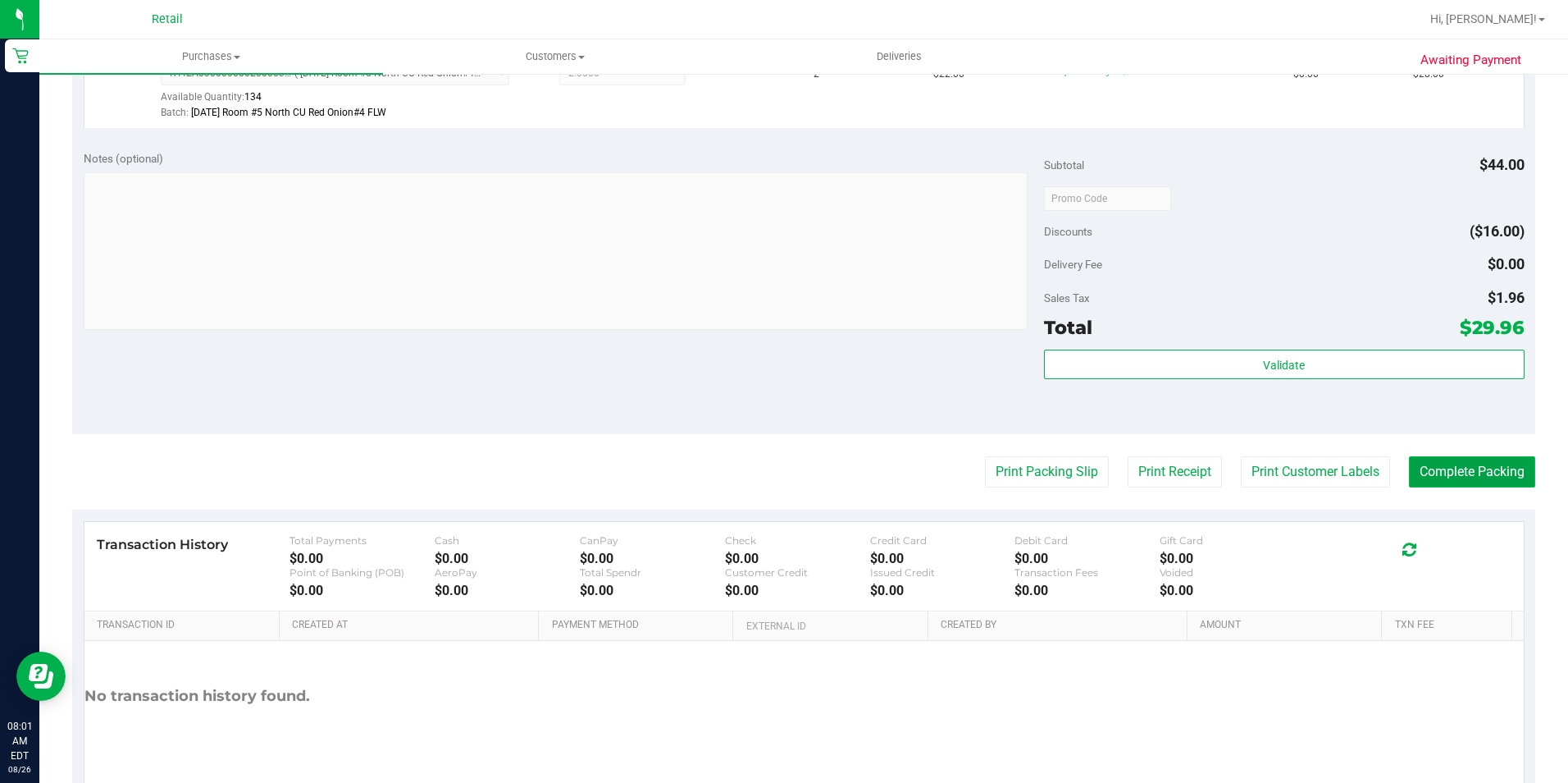
click at [1432, 481] on button "Complete Packing" at bounding box center [1472, 471] width 126 height 31
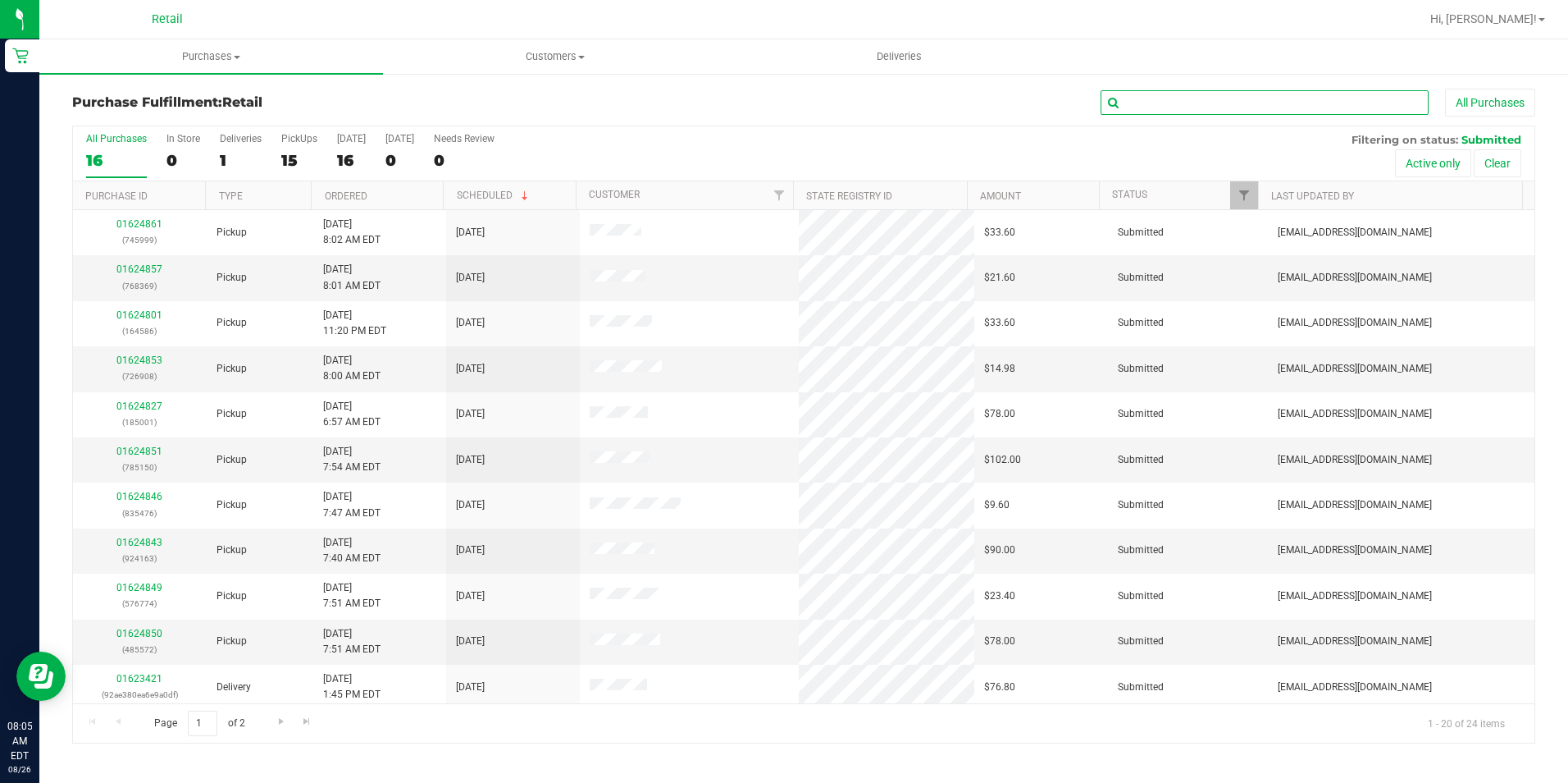
click at [1165, 91] on input "text" at bounding box center [1264, 103] width 328 height 24
type input "4163"
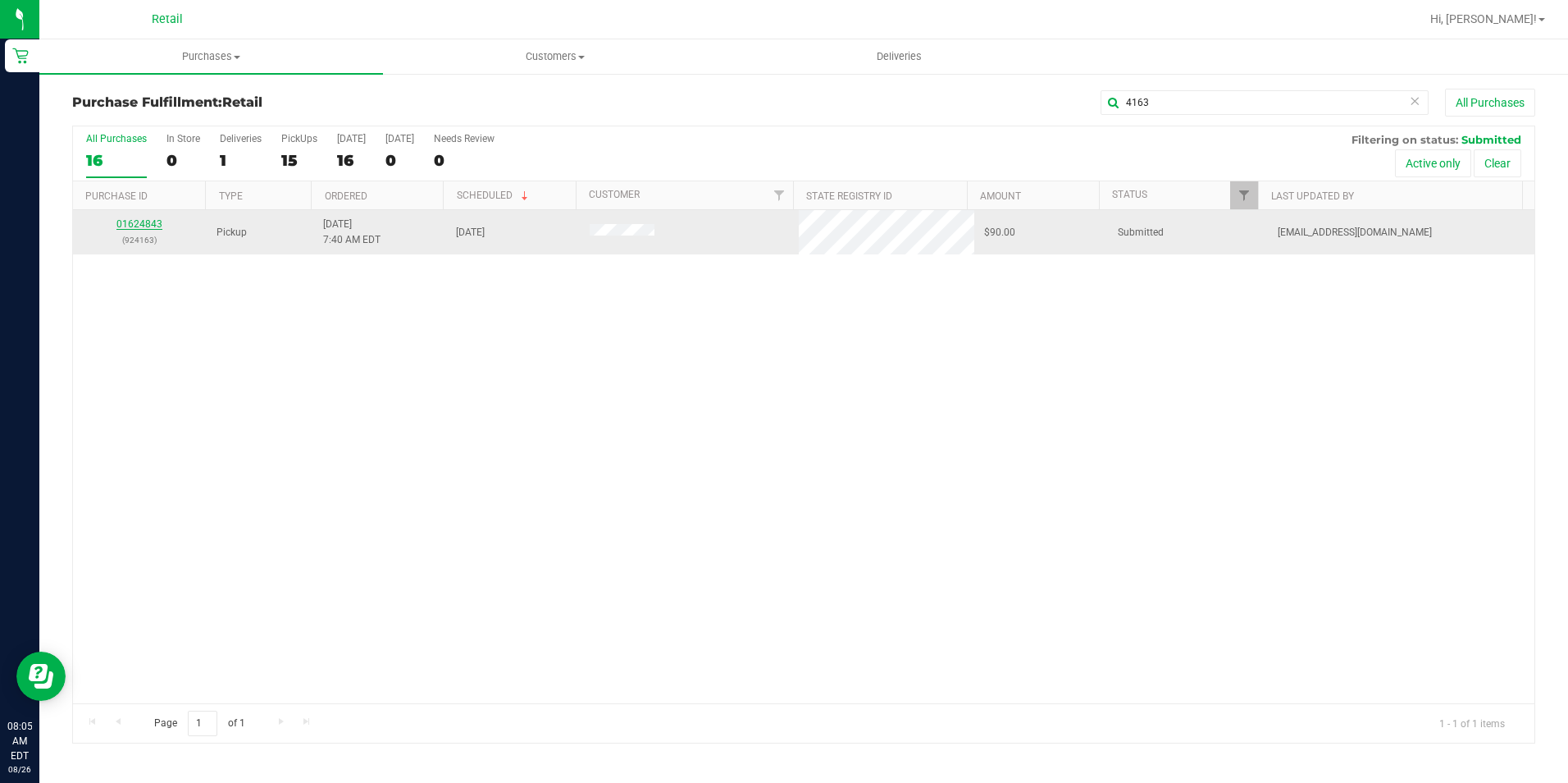
click at [151, 225] on link "01624843" at bounding box center [139, 224] width 46 height 11
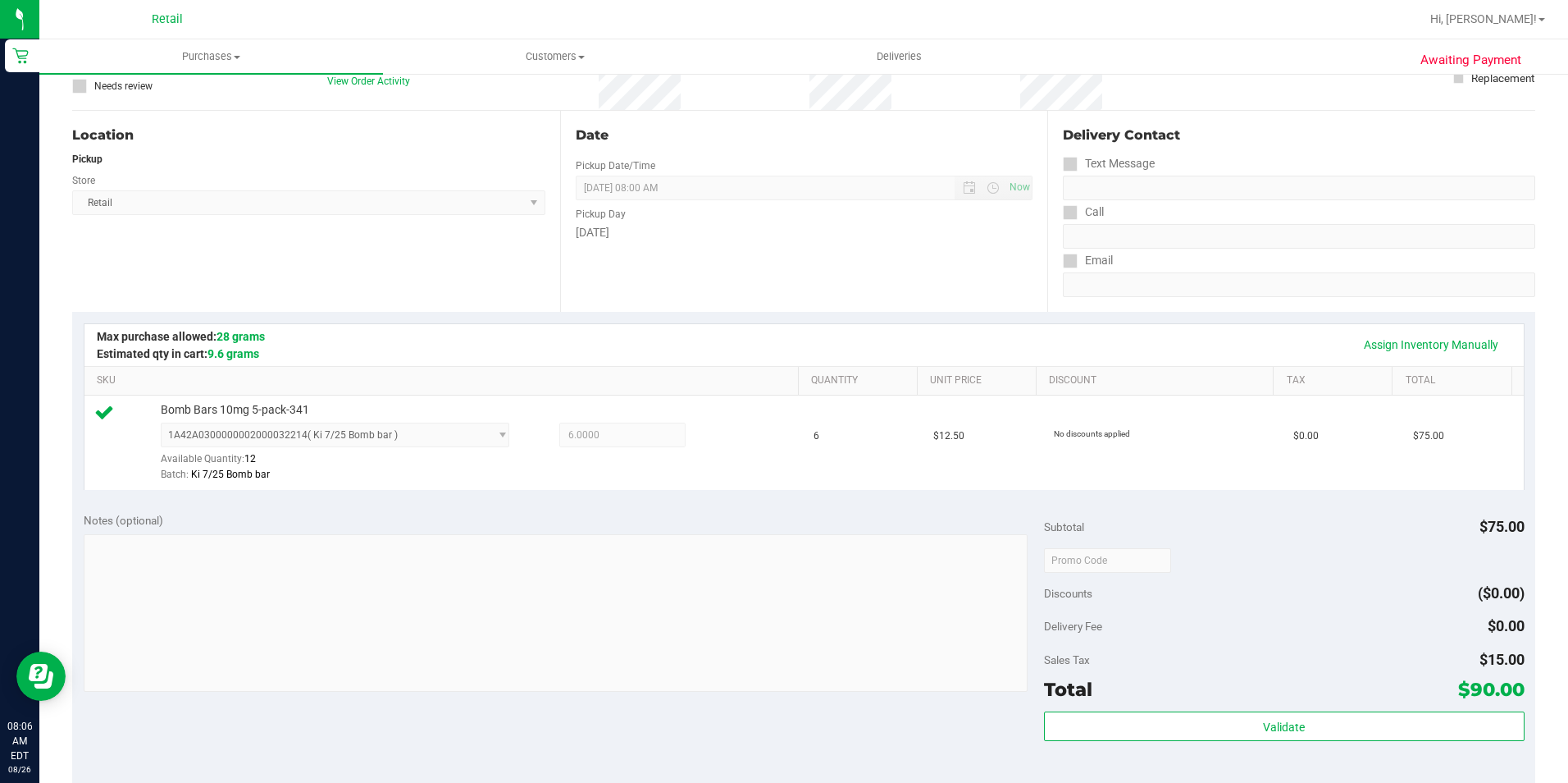
scroll to position [246, 0]
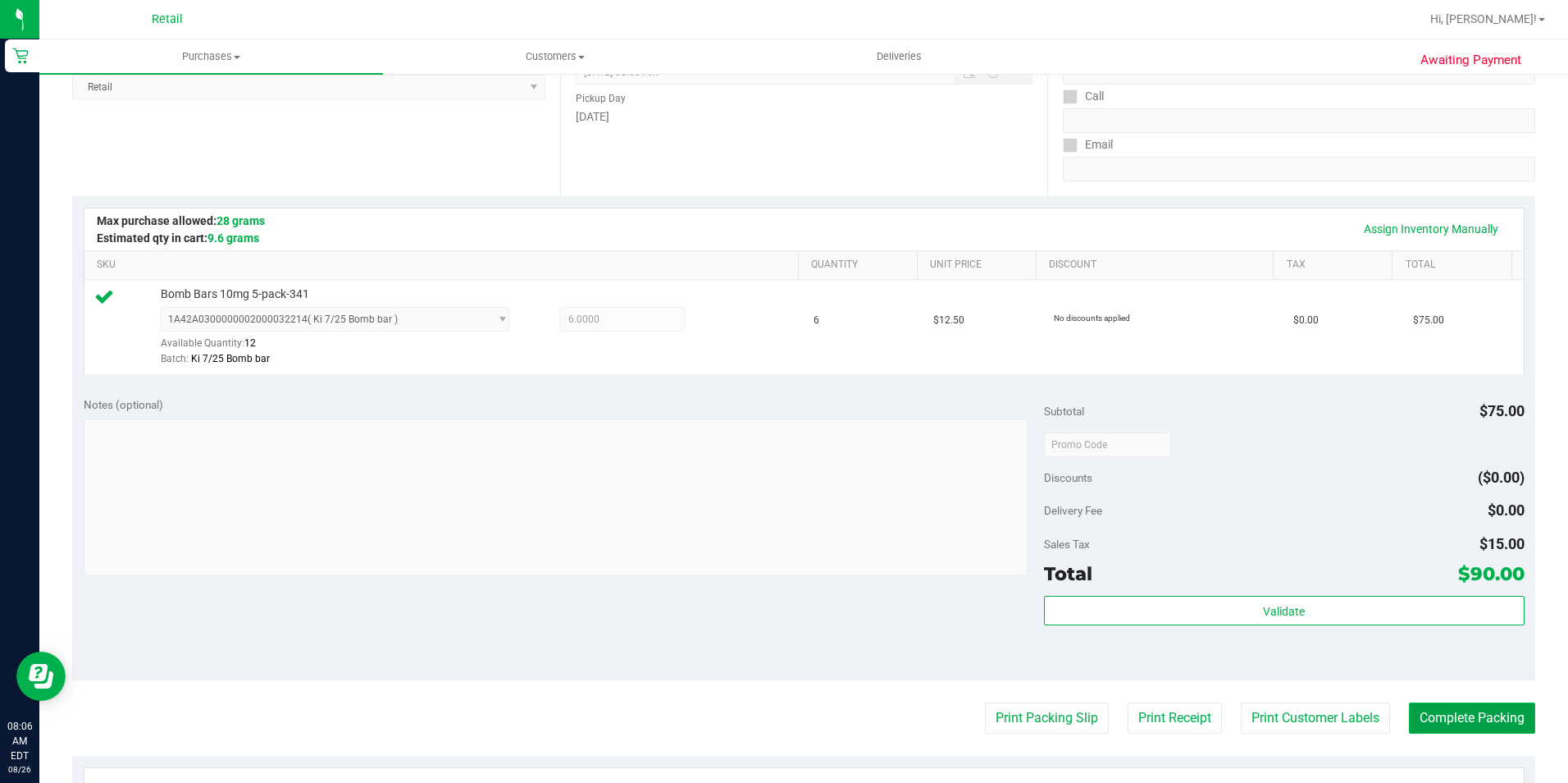
click at [1409, 722] on button "Complete Packing" at bounding box center [1472, 717] width 126 height 31
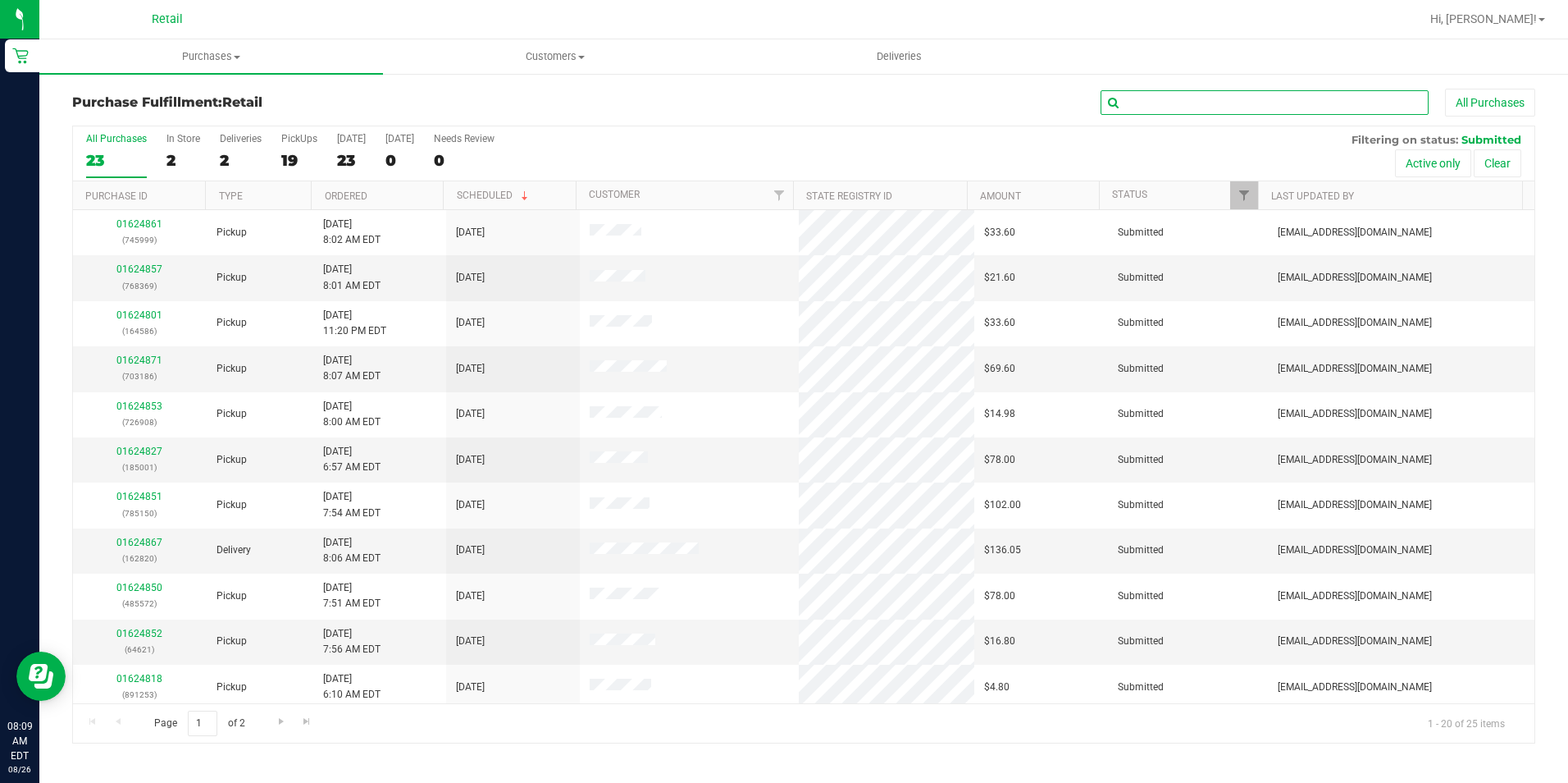
click at [1235, 106] on input "text" at bounding box center [1264, 103] width 328 height 24
type input "5001"
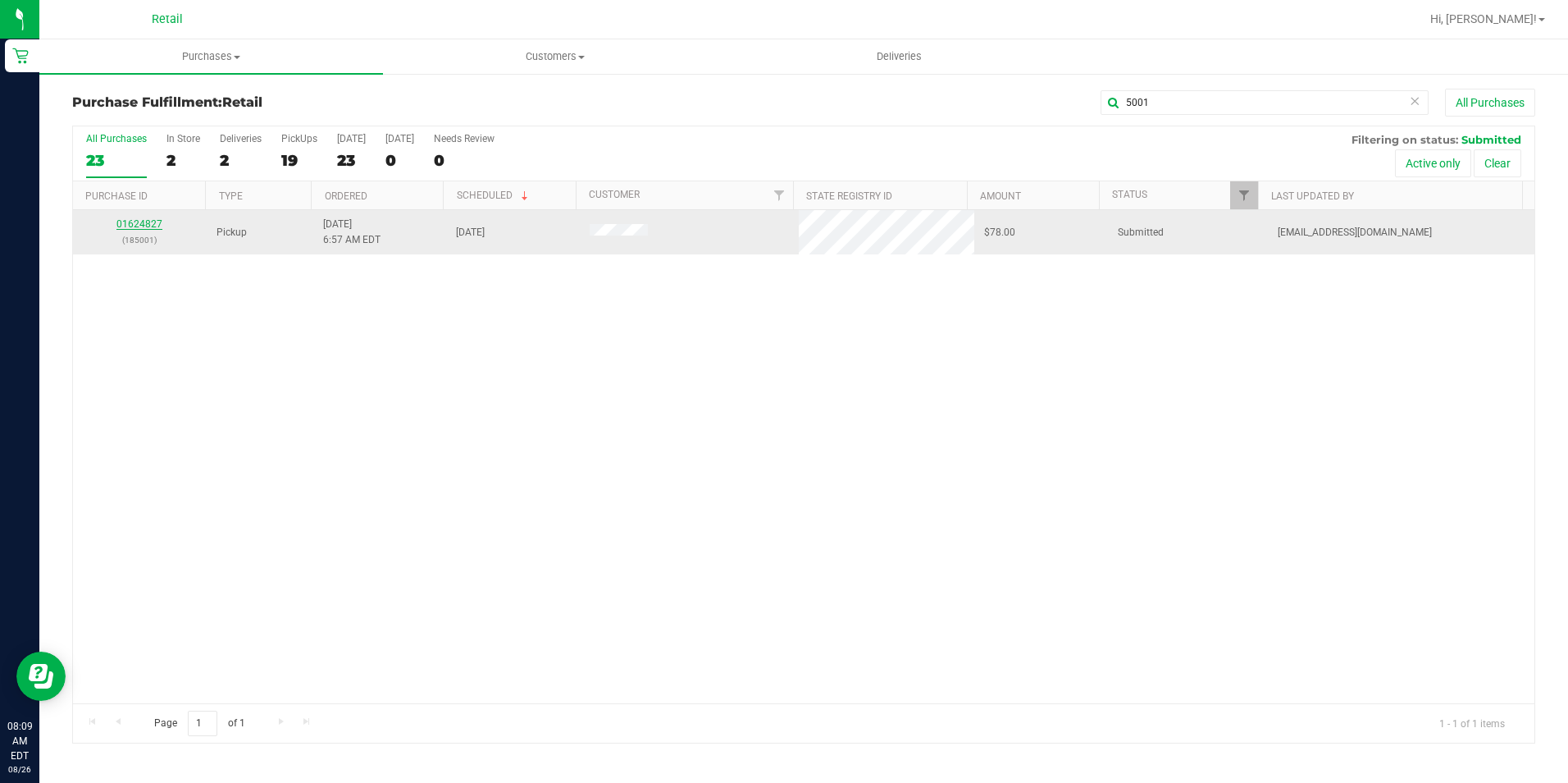
click at [133, 223] on link "01624827" at bounding box center [139, 224] width 46 height 11
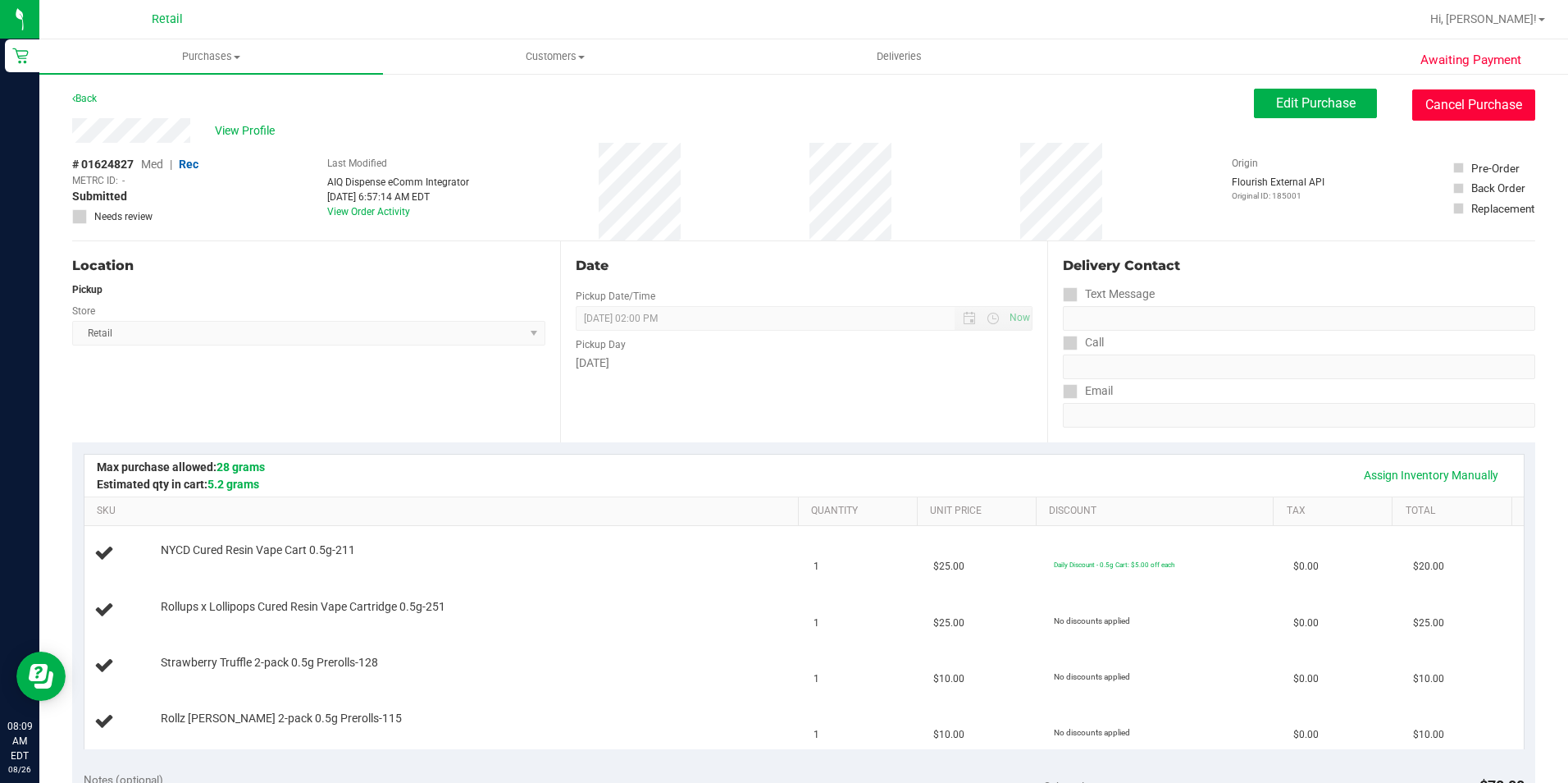
click at [1496, 98] on button "Cancel Purchase" at bounding box center [1473, 105] width 123 height 31
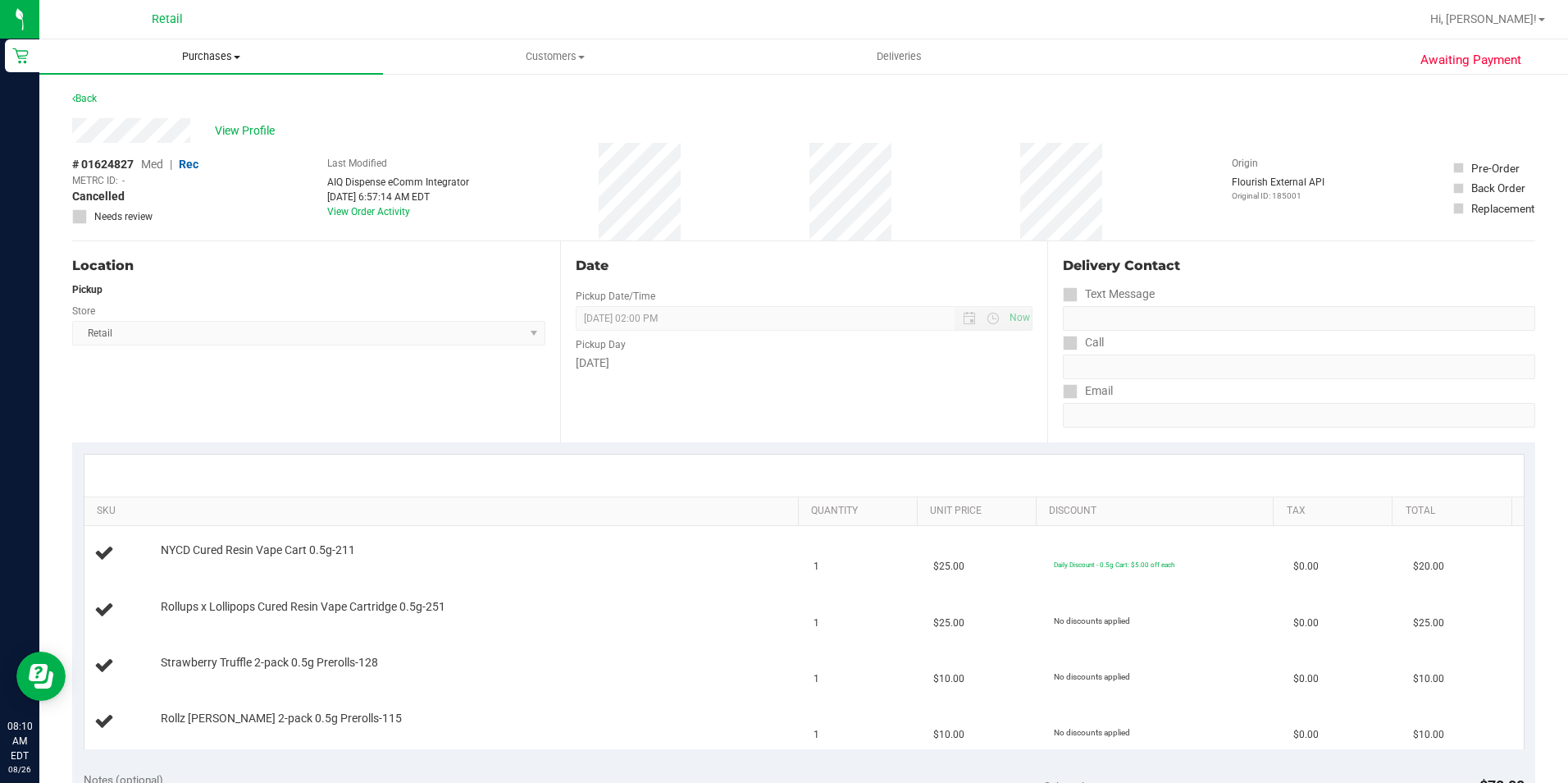
click at [229, 53] on span "Purchases" at bounding box center [211, 57] width 344 height 15
click at [206, 139] on li "All purchases" at bounding box center [211, 139] width 344 height 20
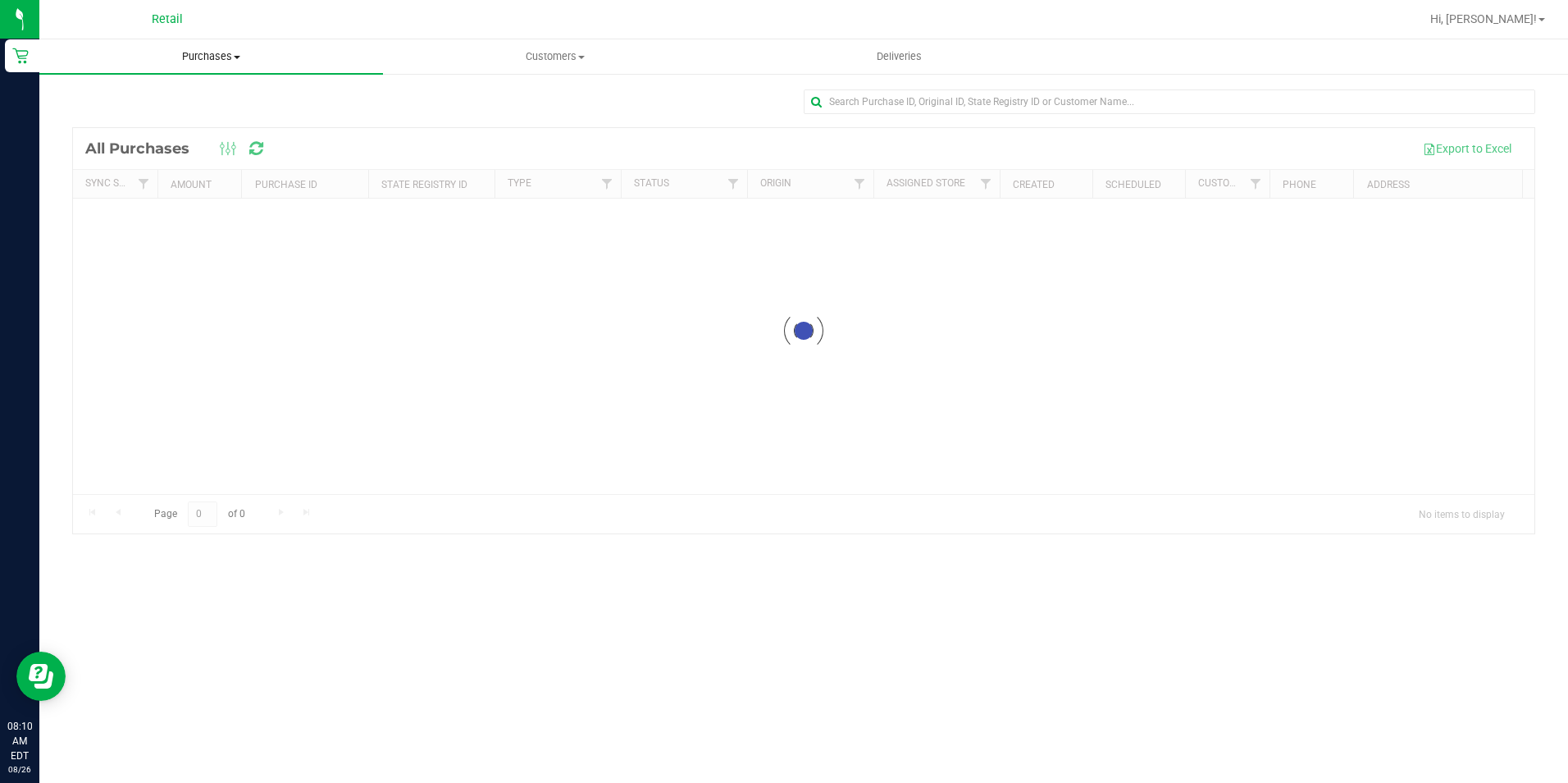
click at [237, 57] on span at bounding box center [236, 57] width 7 height 3
click at [211, 117] on li "Fulfillment" at bounding box center [211, 119] width 344 height 20
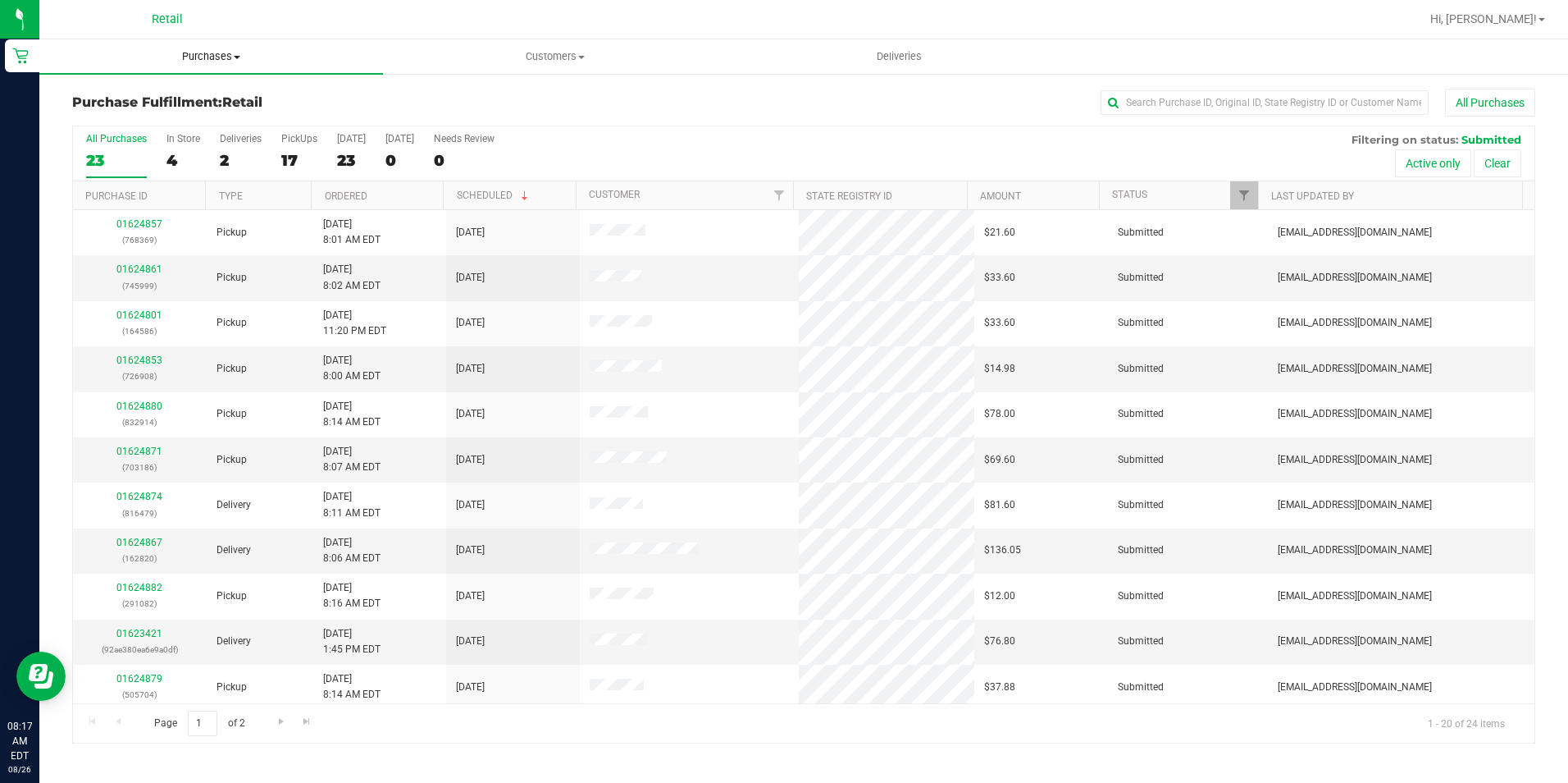
click at [207, 44] on uib-tab-heading "Purchases Summary of purchases Fulfillment All purchases" at bounding box center [211, 57] width 344 height 35
click at [195, 141] on li "All purchases" at bounding box center [211, 139] width 344 height 20
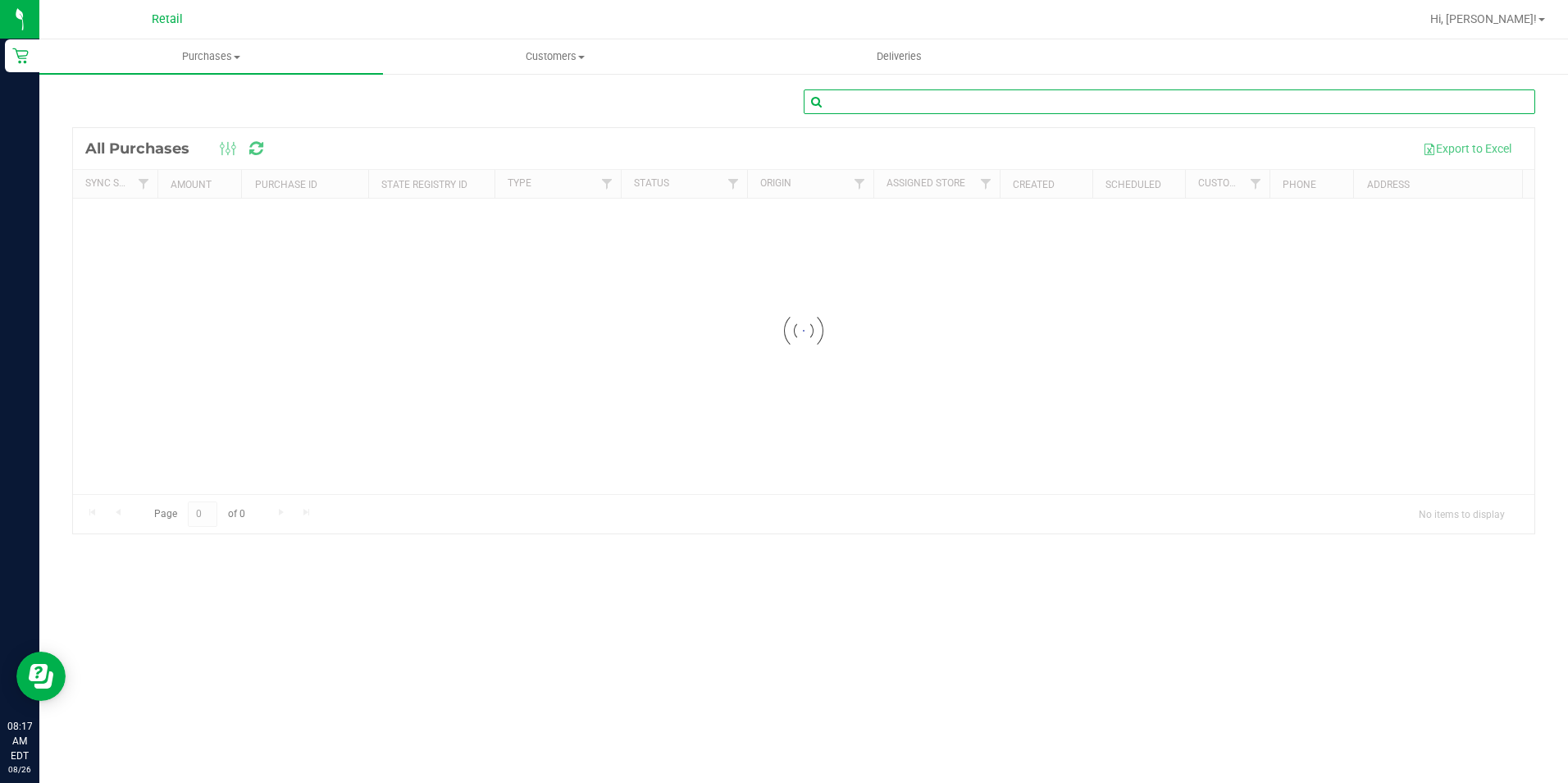
click at [1022, 105] on input "text" at bounding box center [1169, 102] width 732 height 24
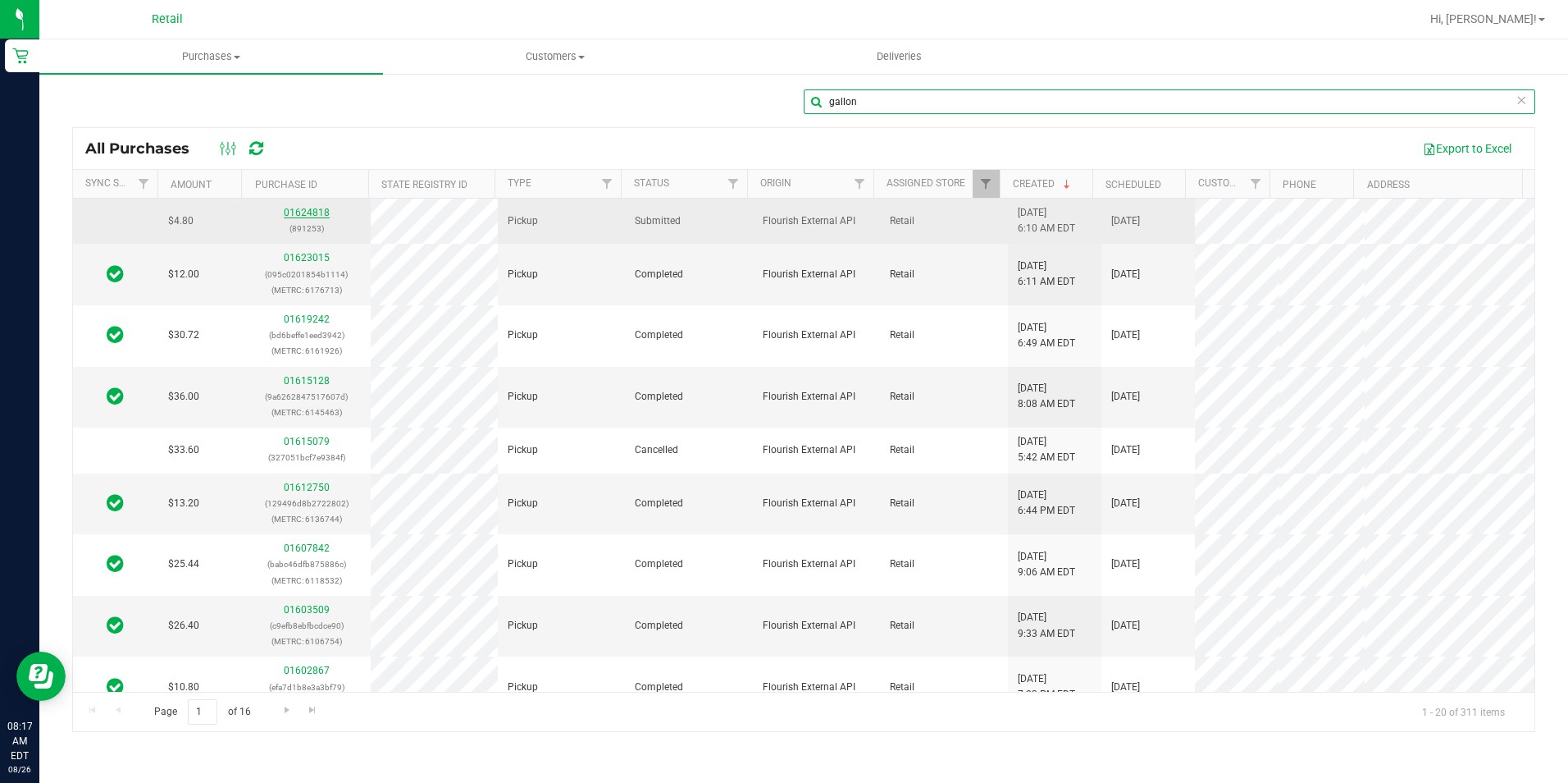
type input "gallon"
click at [314, 210] on link "01624818" at bounding box center [306, 212] width 46 height 11
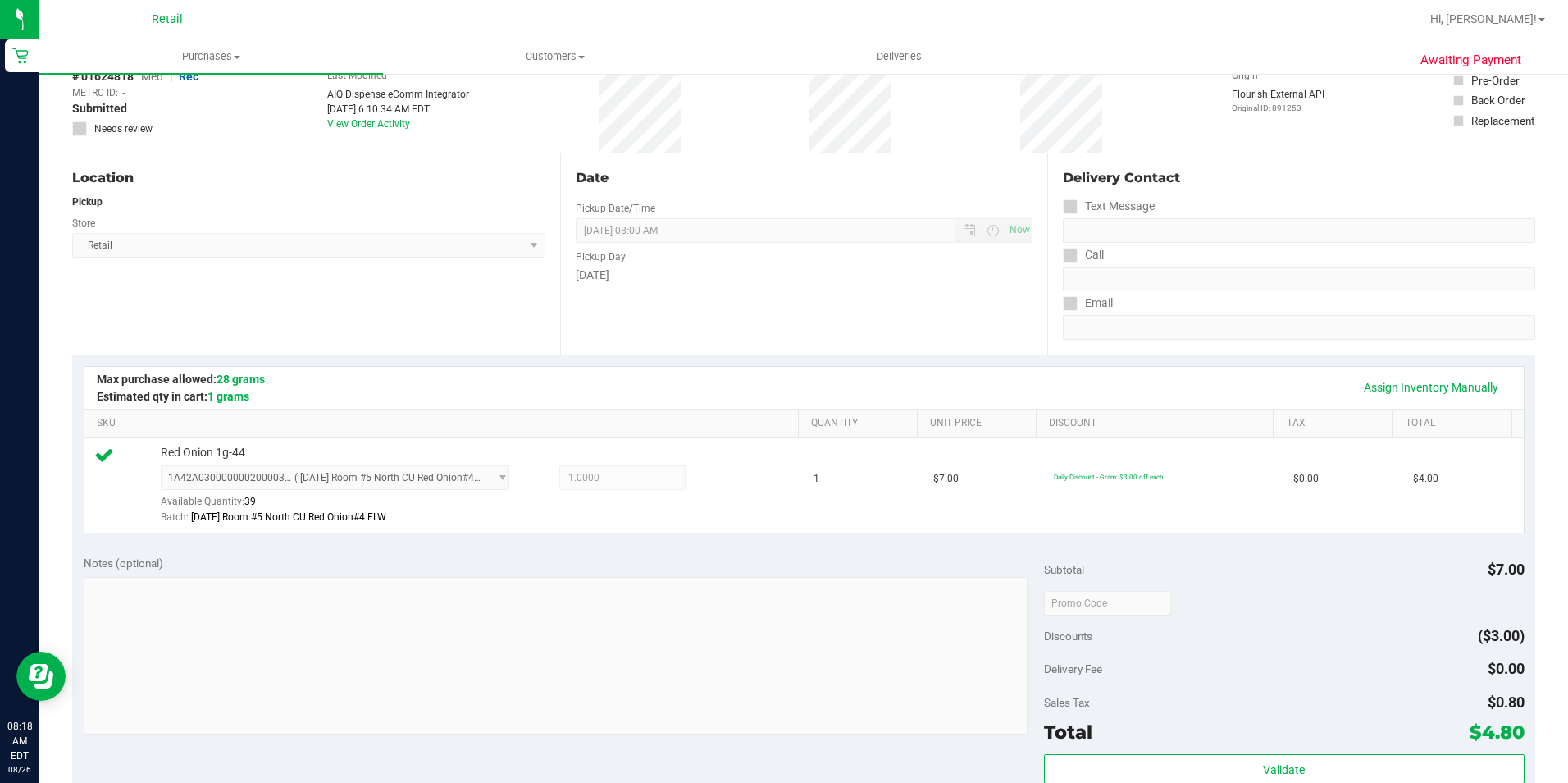
scroll to position [246, 0]
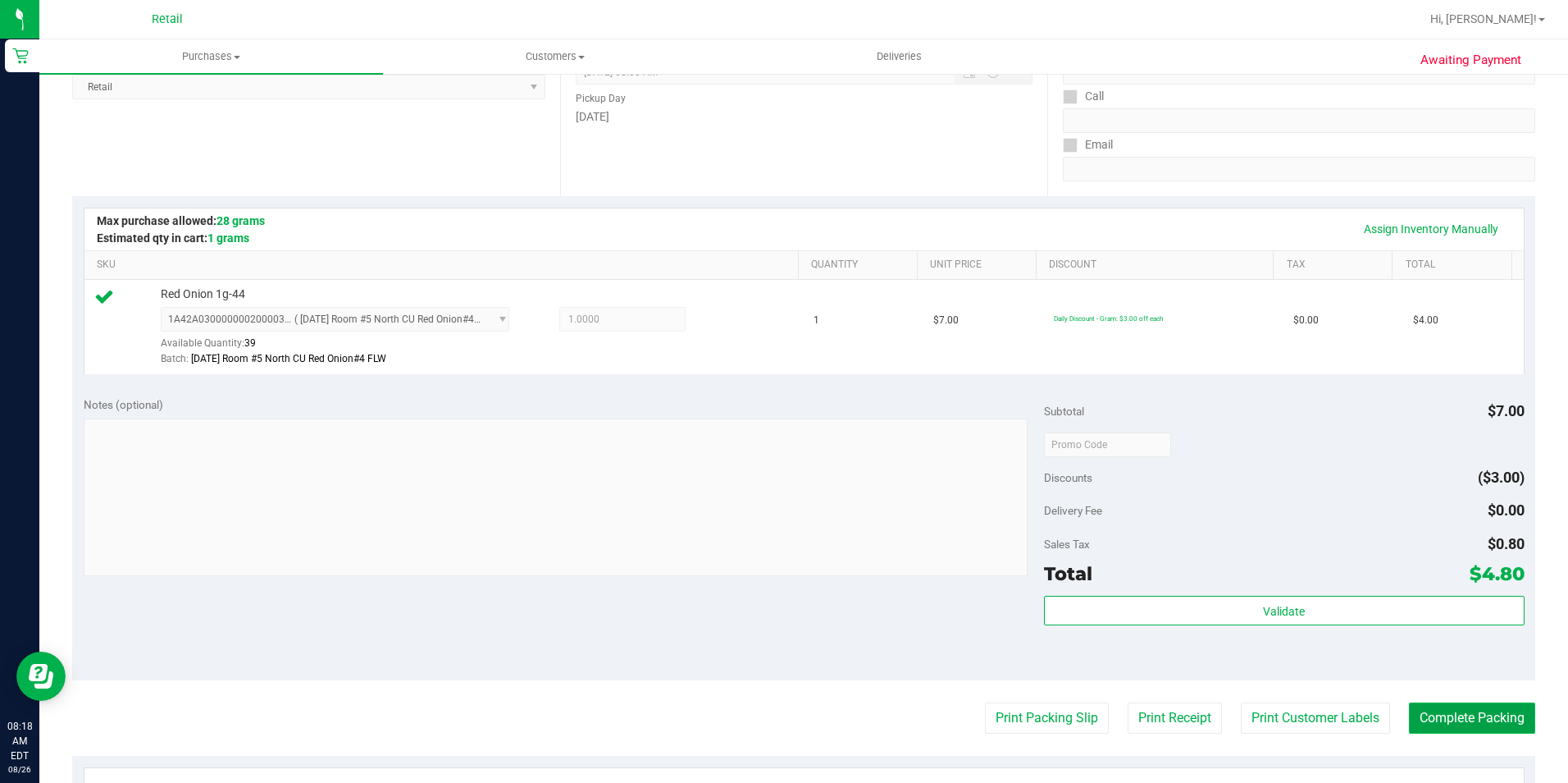
click at [1416, 723] on button "Complete Packing" at bounding box center [1472, 717] width 126 height 31
